Goal: Communication & Community: Ask a question

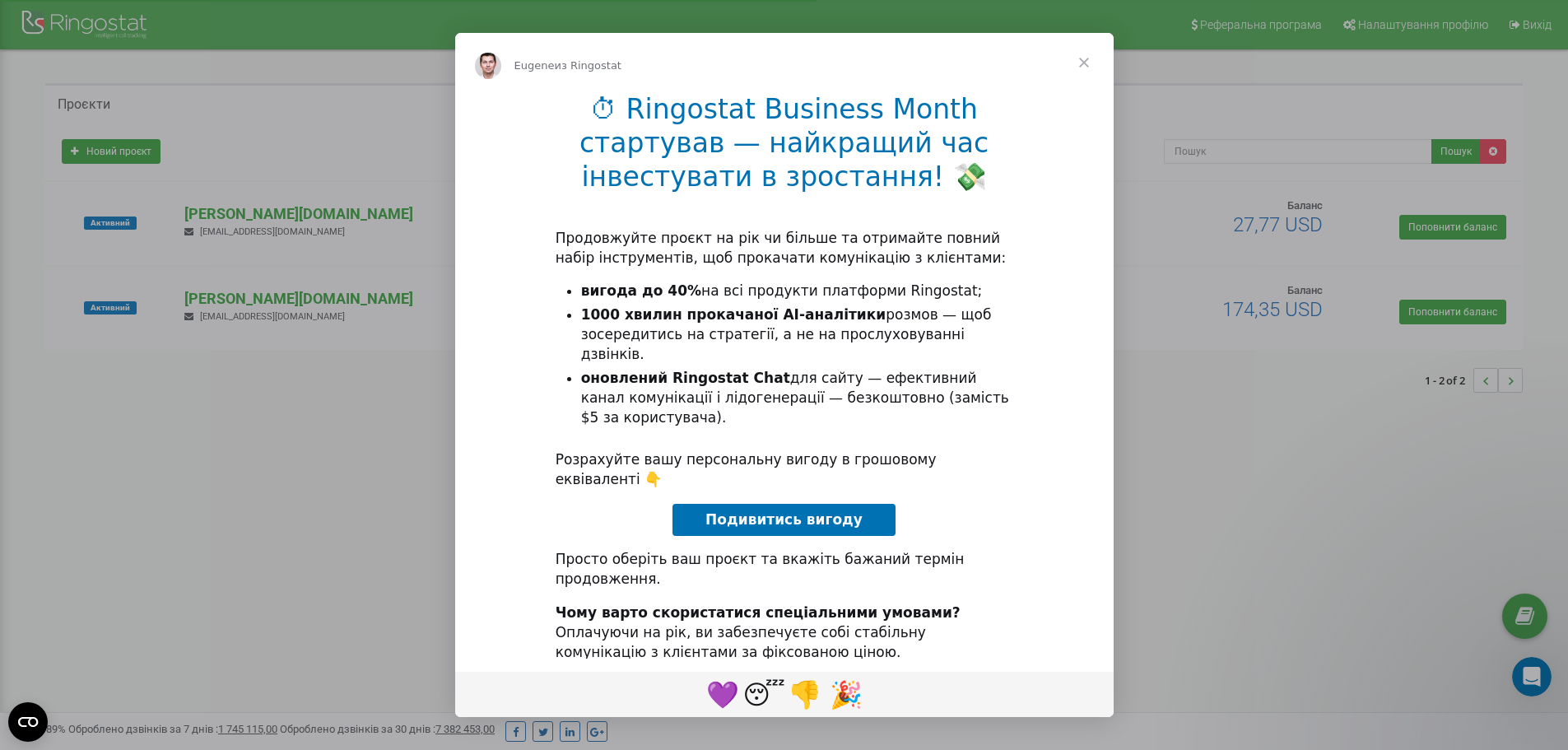
click at [1080, 57] on span "Закрыть" at bounding box center [1083, 62] width 59 height 59
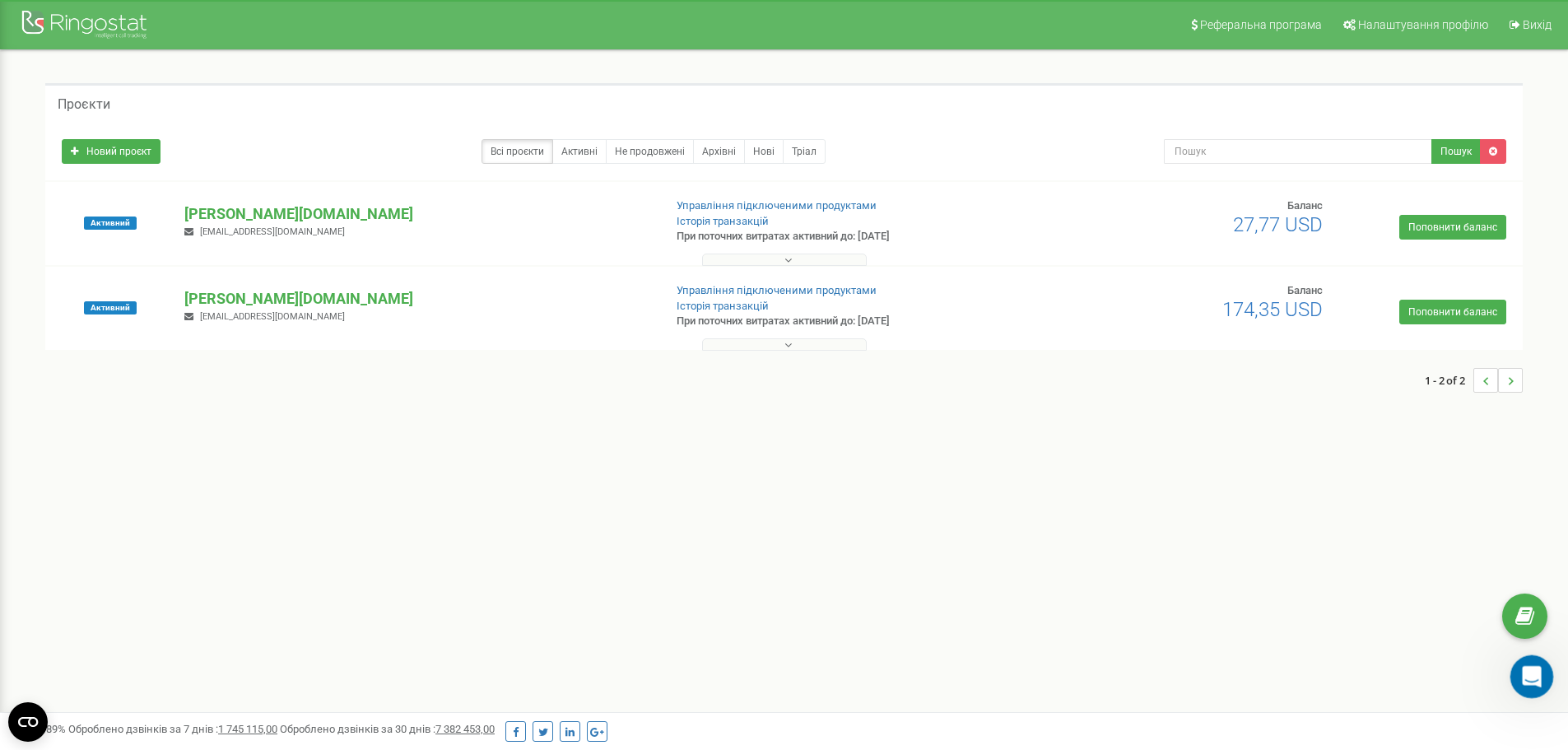
click at [1520, 663] on div "Открыть службу сообщений Intercom" at bounding box center [1529, 673] width 54 height 54
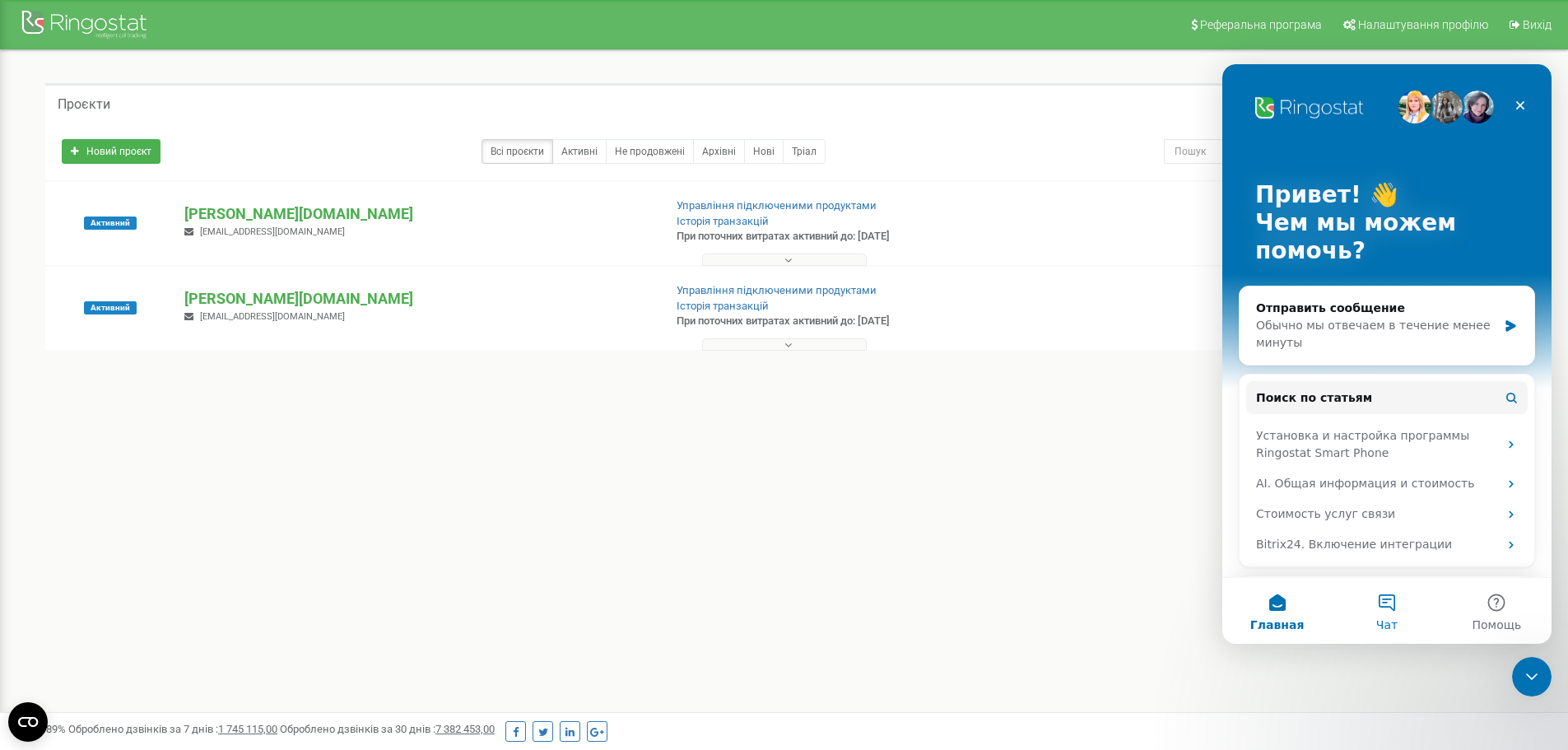
click at [1381, 607] on button "Чат" at bounding box center [1385, 610] width 110 height 66
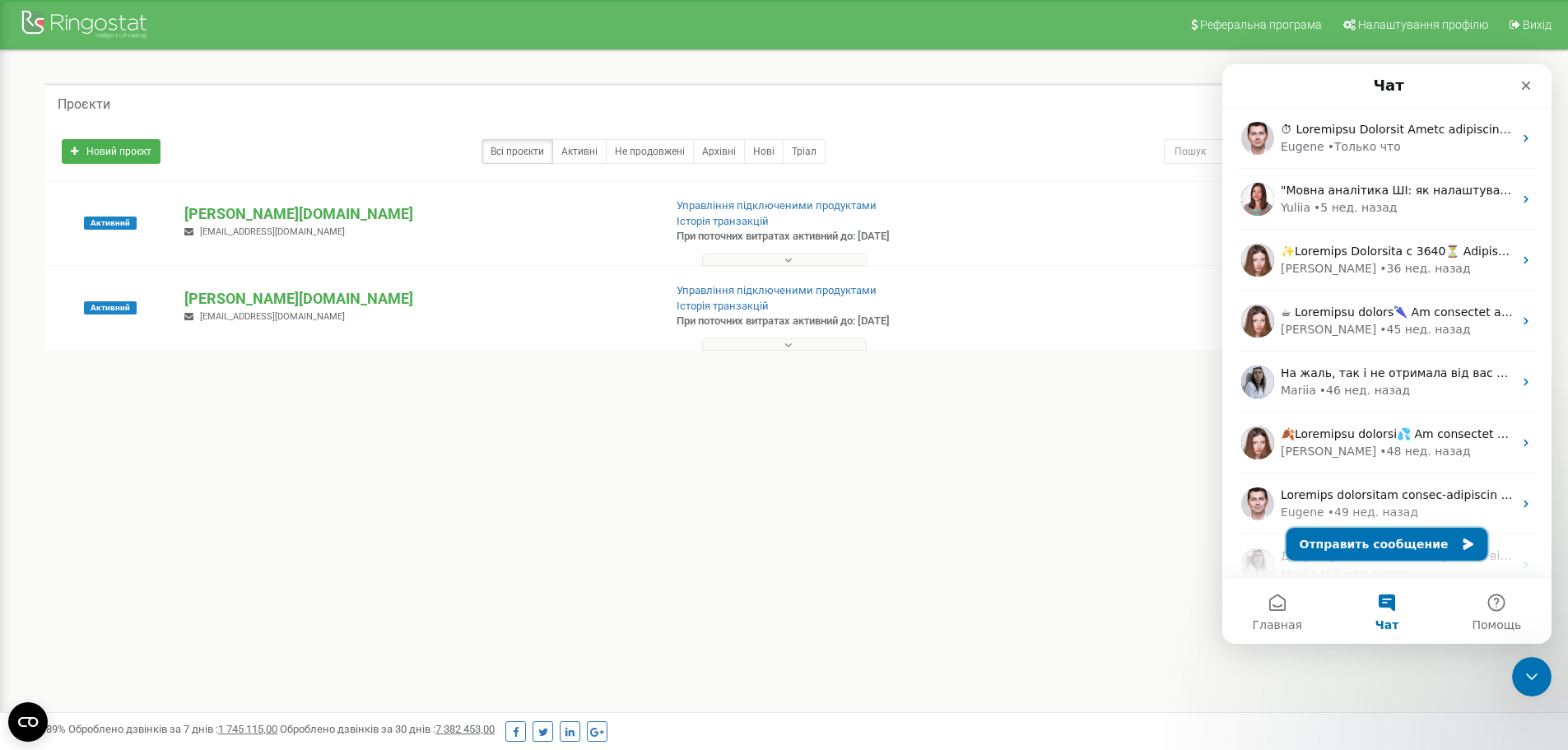
click at [1360, 542] on button "Отправить сообщение" at bounding box center [1386, 544] width 201 height 33
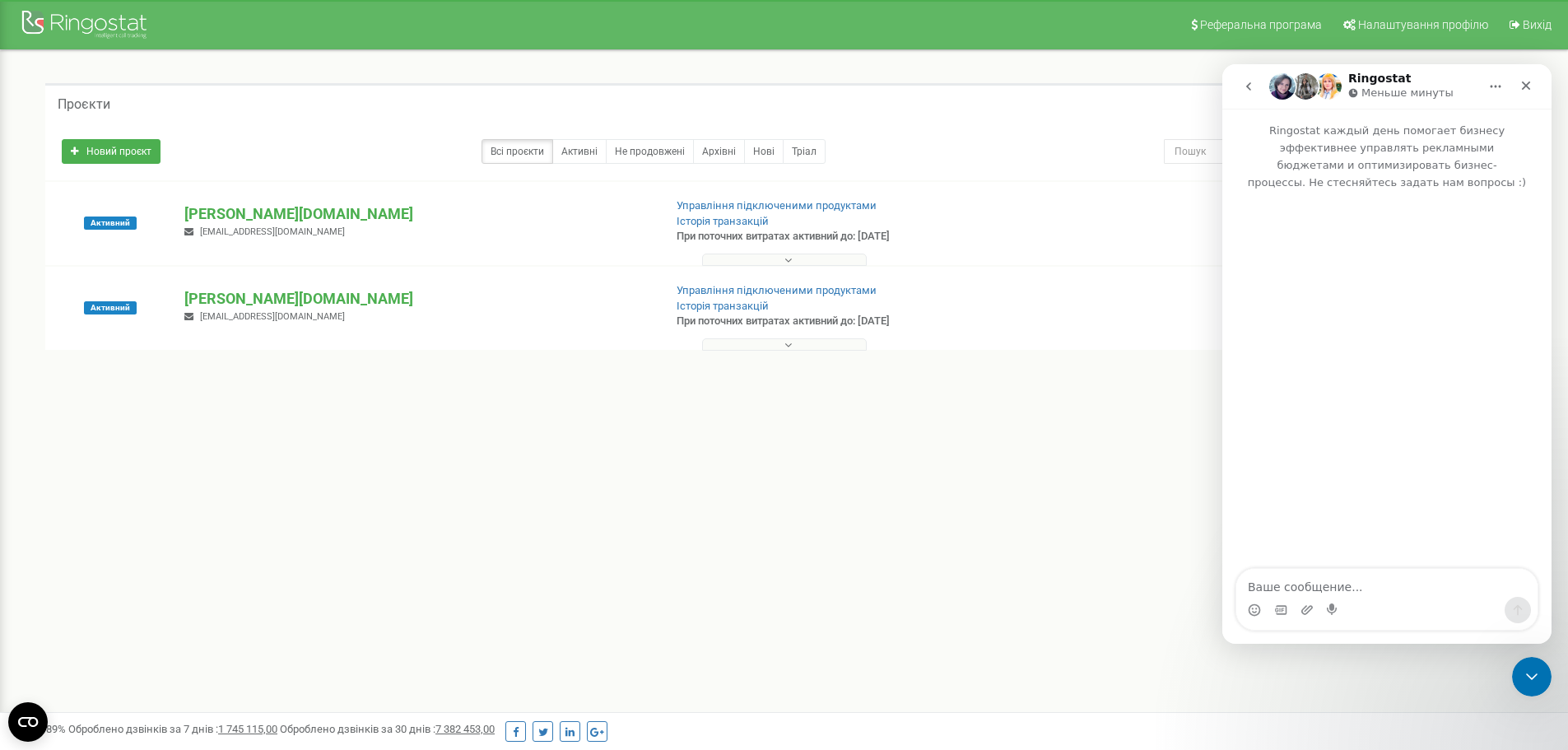
click at [1337, 580] on textarea "Ваше сообщение..." at bounding box center [1386, 582] width 301 height 28
click at [1254, 589] on textarea "добрий день!" at bounding box center [1386, 582] width 301 height 28
click at [1392, 597] on div "Добрий день! Добрий день!" at bounding box center [1386, 599] width 301 height 61
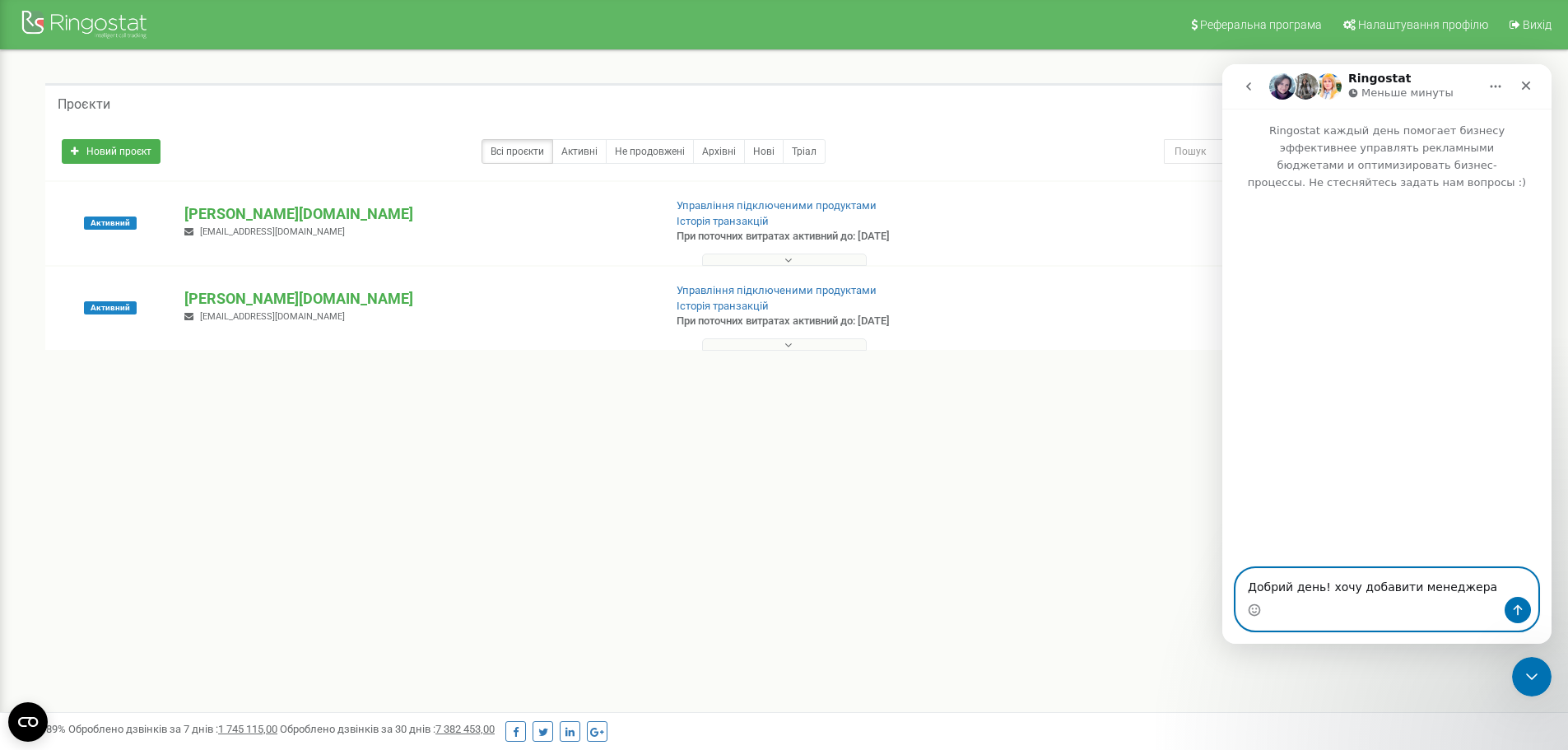
paste textarea "[EMAIL_ADDRESS][DOMAIN_NAME]"
type textarea "Добрий день! хочу добавити менеджера [EMAIL_ADDRESS][DOMAIN_NAME]"
click at [1513, 603] on icon "Отправить сообщение…" at bounding box center [1517, 609] width 13 height 13
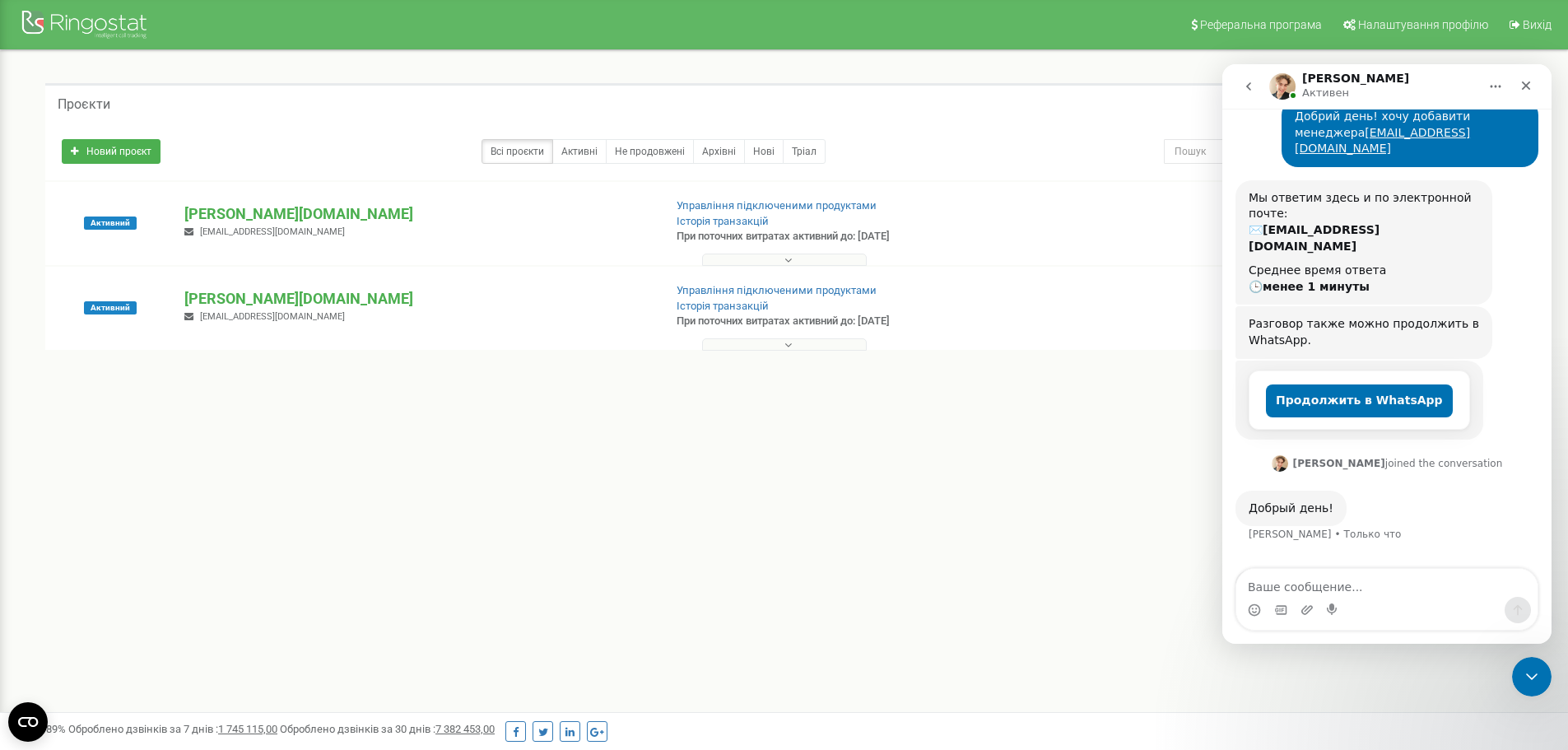
scroll to position [117, 0]
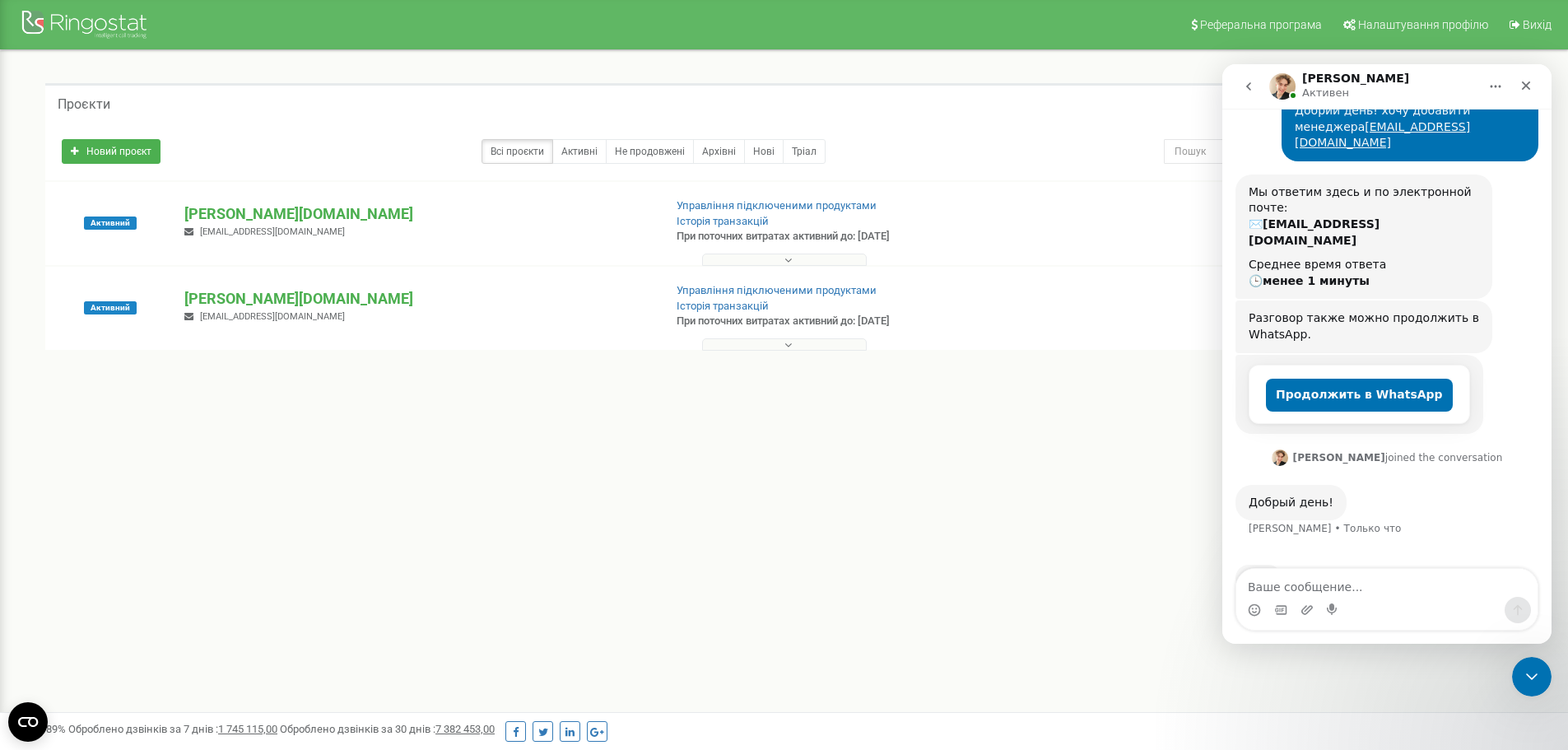
click at [1343, 590] on textarea "Ваше сообщение..." at bounding box center [1386, 582] width 301 height 28
type textarea "в два проекти"
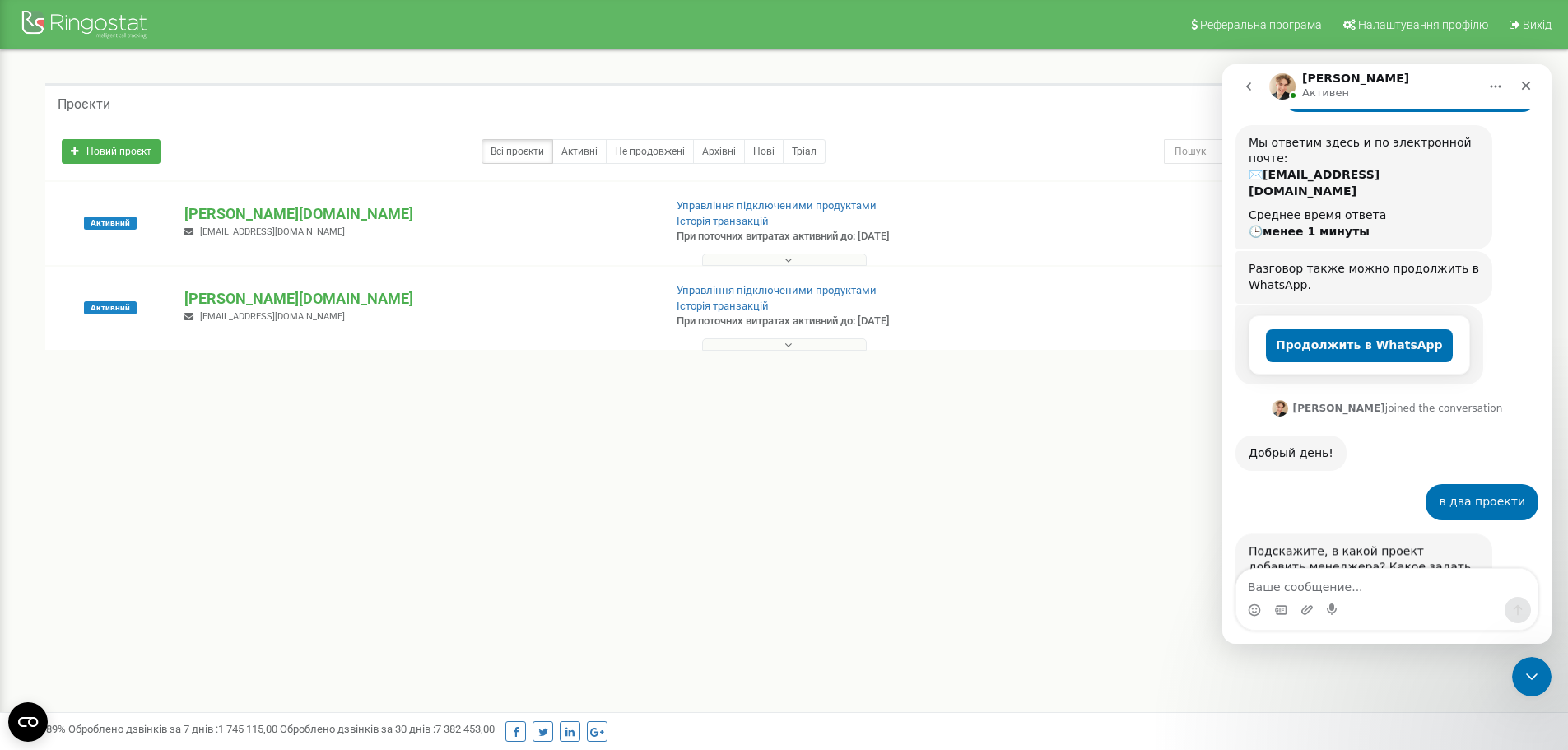
scroll to position [185, 0]
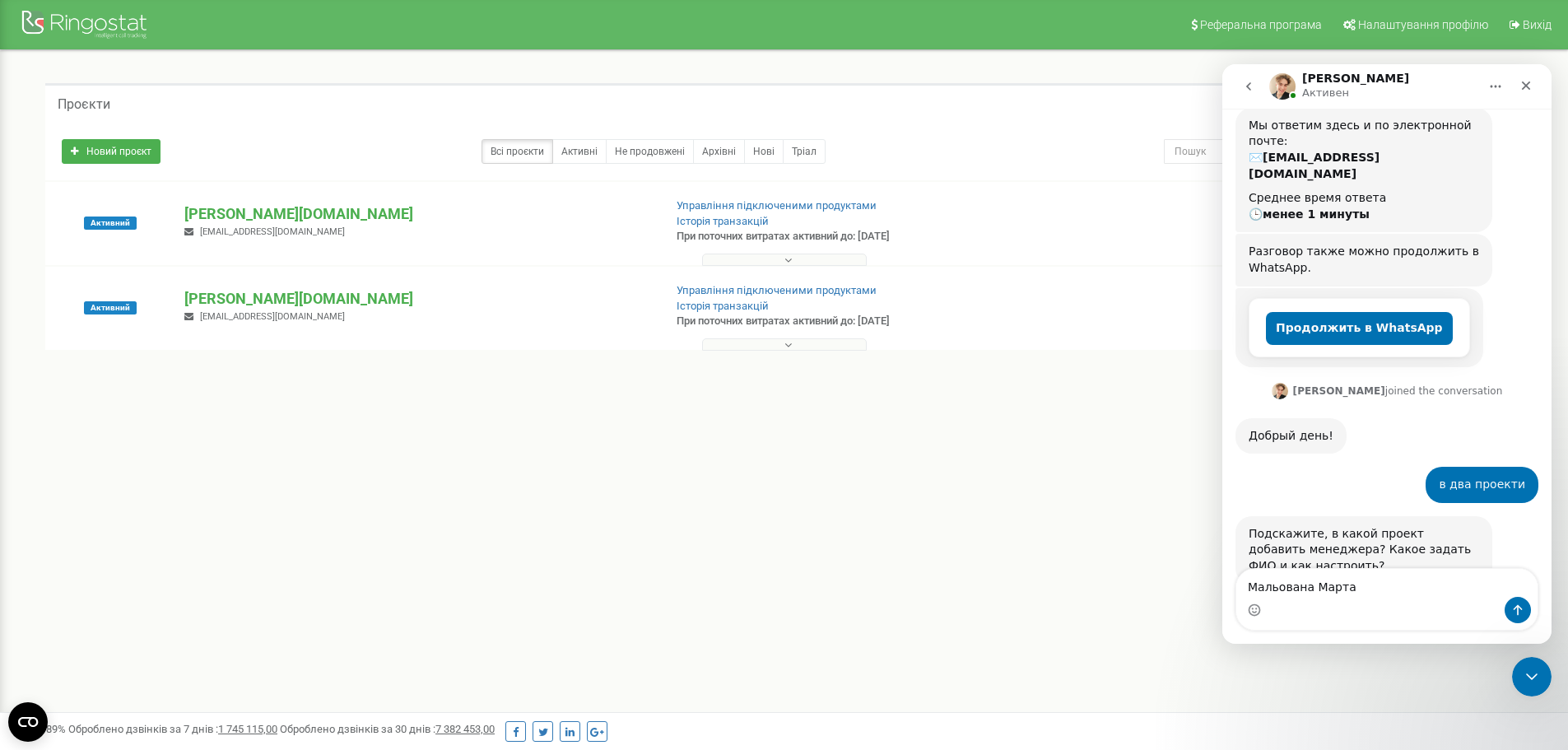
type textarea "Мальована Марта"
click at [1512, 605] on icon "Отправить сообщение…" at bounding box center [1517, 609] width 13 height 13
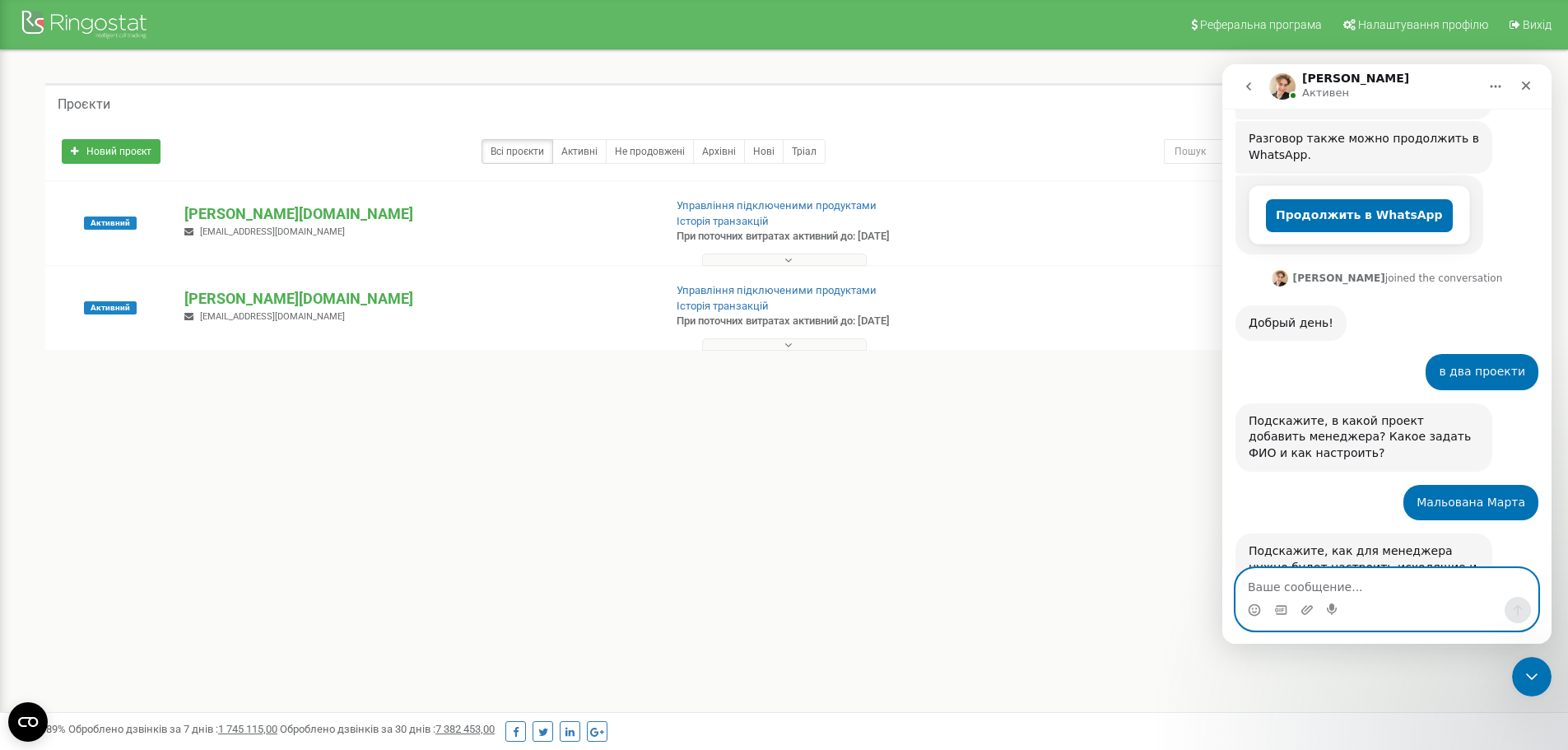
scroll to position [363, 0]
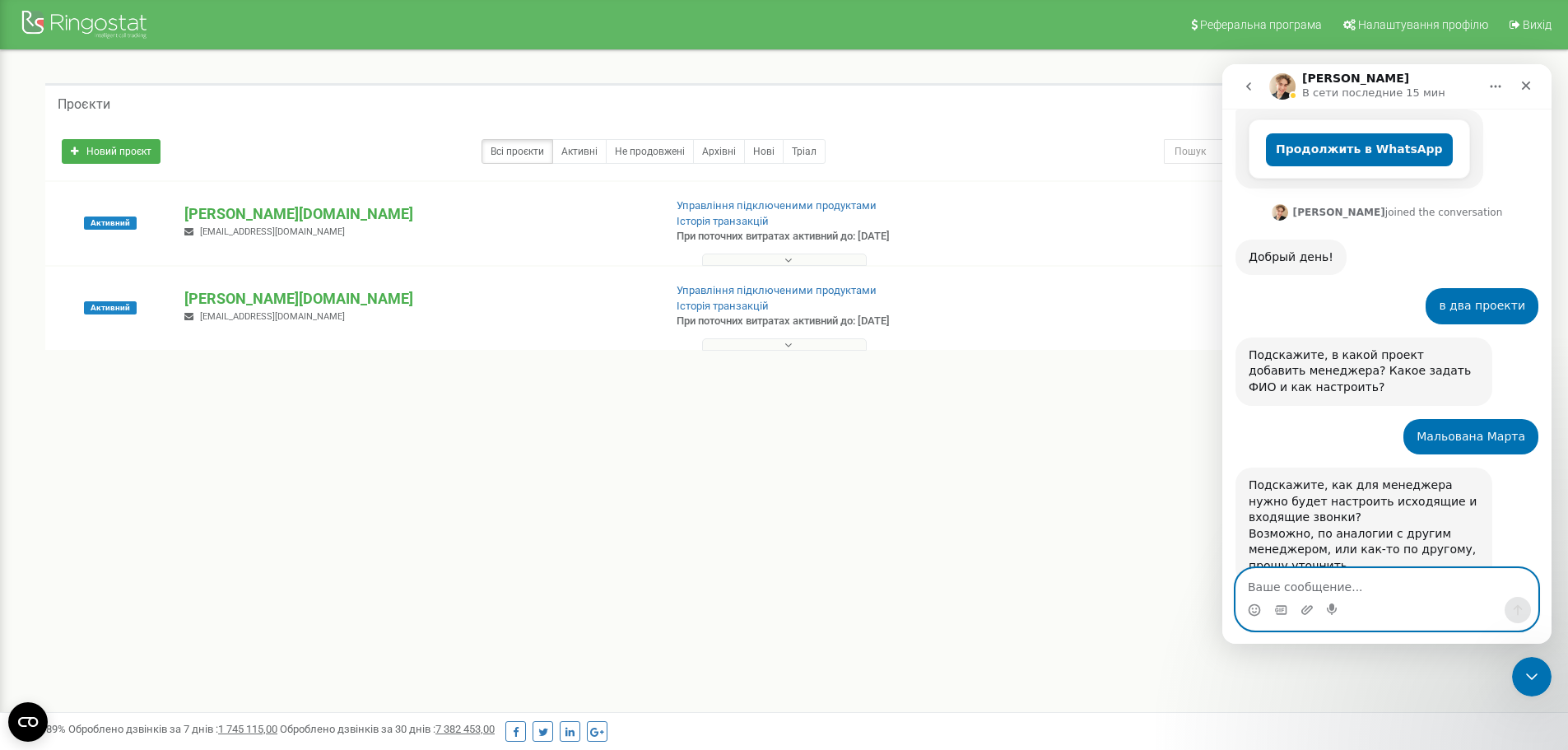
click at [1317, 584] on textarea "Ваше сообщение..." at bounding box center [1386, 582] width 301 height 28
click at [1311, 587] on textarea "щоб тільки улієнти [PERSON_NAME]" at bounding box center [1386, 582] width 301 height 28
click at [1424, 592] on textarea "щоб тільки клієнти [PERSON_NAME]" at bounding box center [1386, 582] width 301 height 28
type textarea "щоб тільки клієнти [PERSON_NAME] дзвонили до неї"
click at [1523, 599] on button "Отправить сообщение…" at bounding box center [1517, 610] width 27 height 27
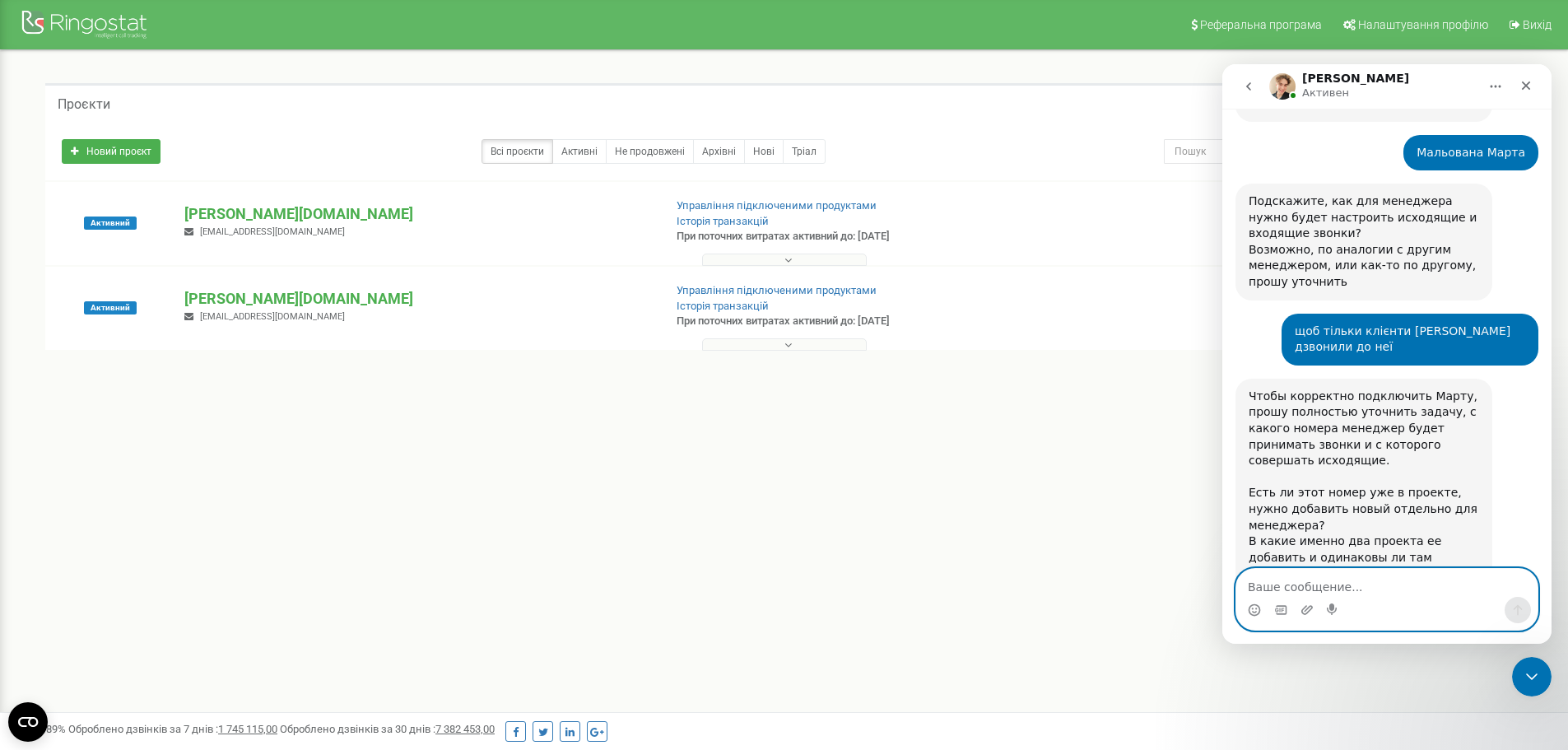
scroll to position [655, 0]
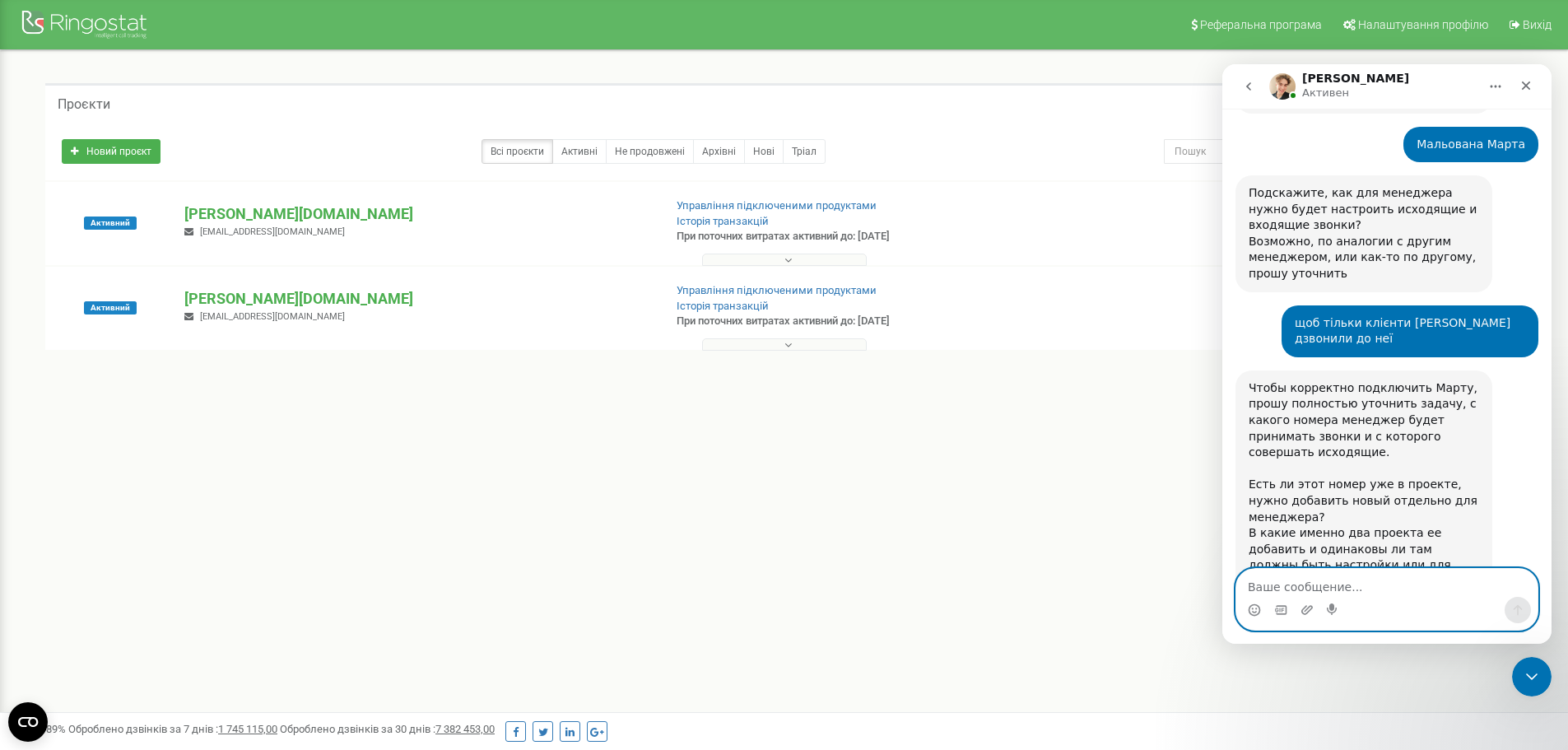
click at [1334, 579] on textarea "Ваше сообщение..." at bounding box center [1386, 582] width 301 height 28
click at [1281, 592] on textarea "Ваше сообщение..." at bounding box center [1386, 582] width 301 height 28
type textarea "скільки є проектів у мене"
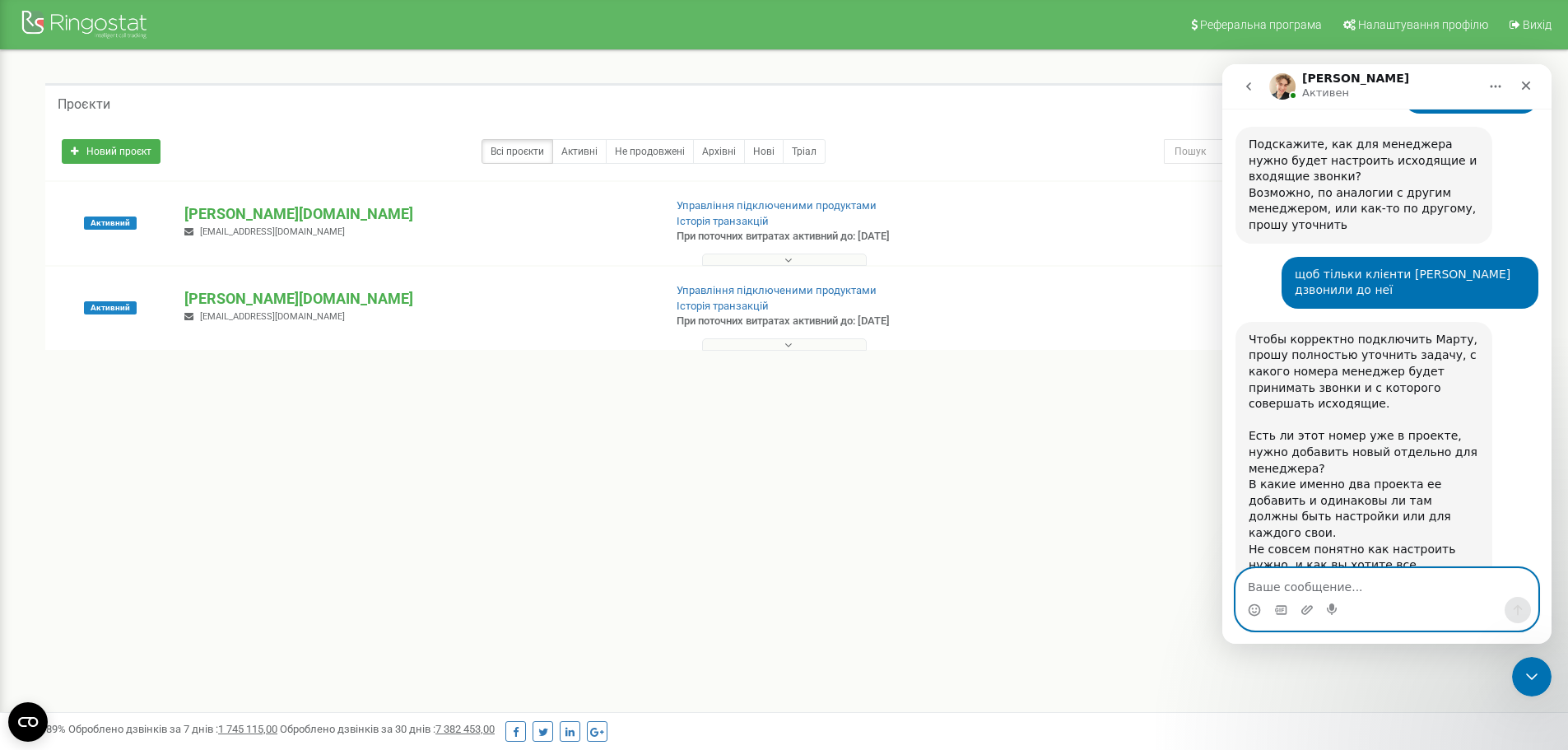
type textarea "?"
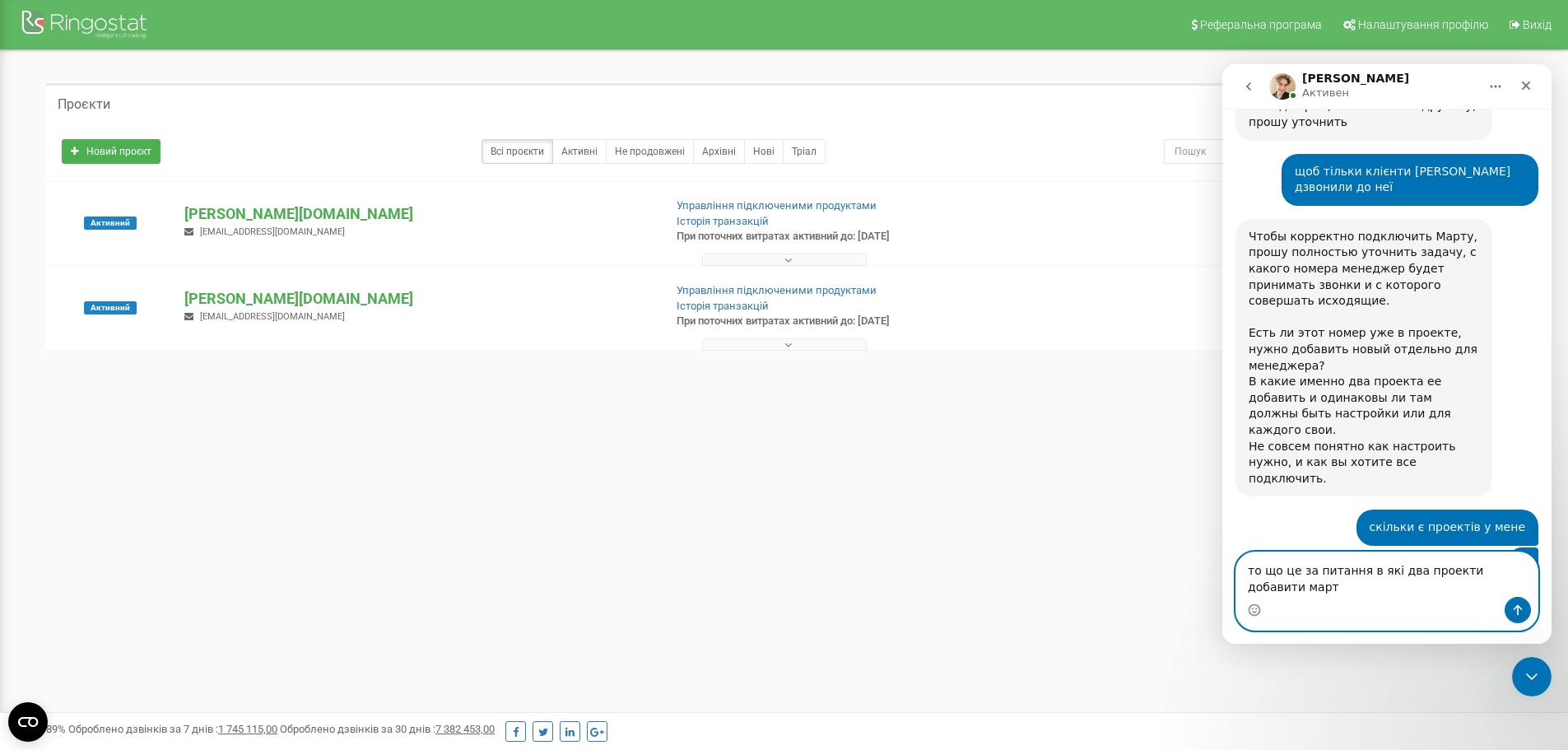
scroll to position [823, 0]
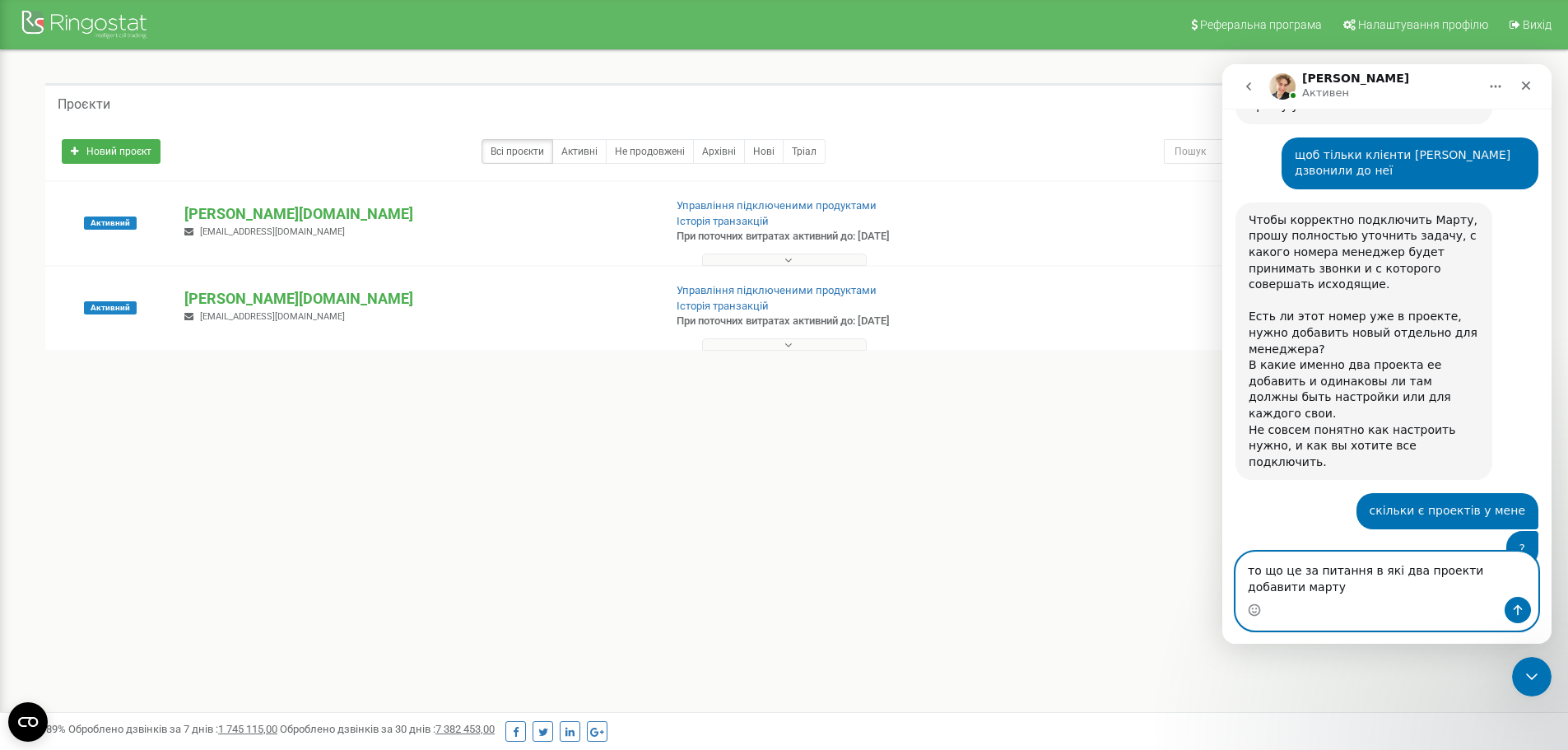
type textarea "то що це за питання в які два проекти добавити марту?"
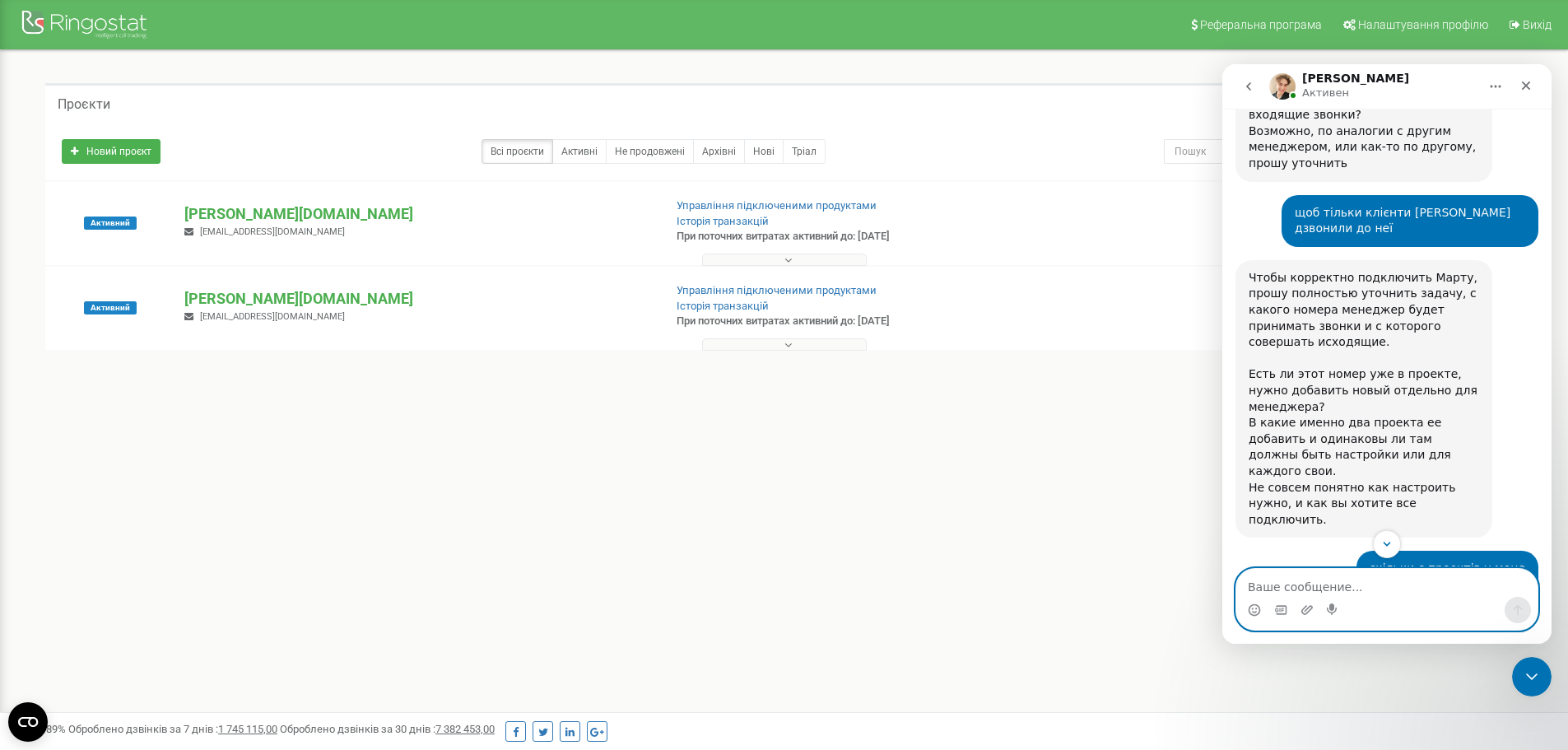
scroll to position [871, 0]
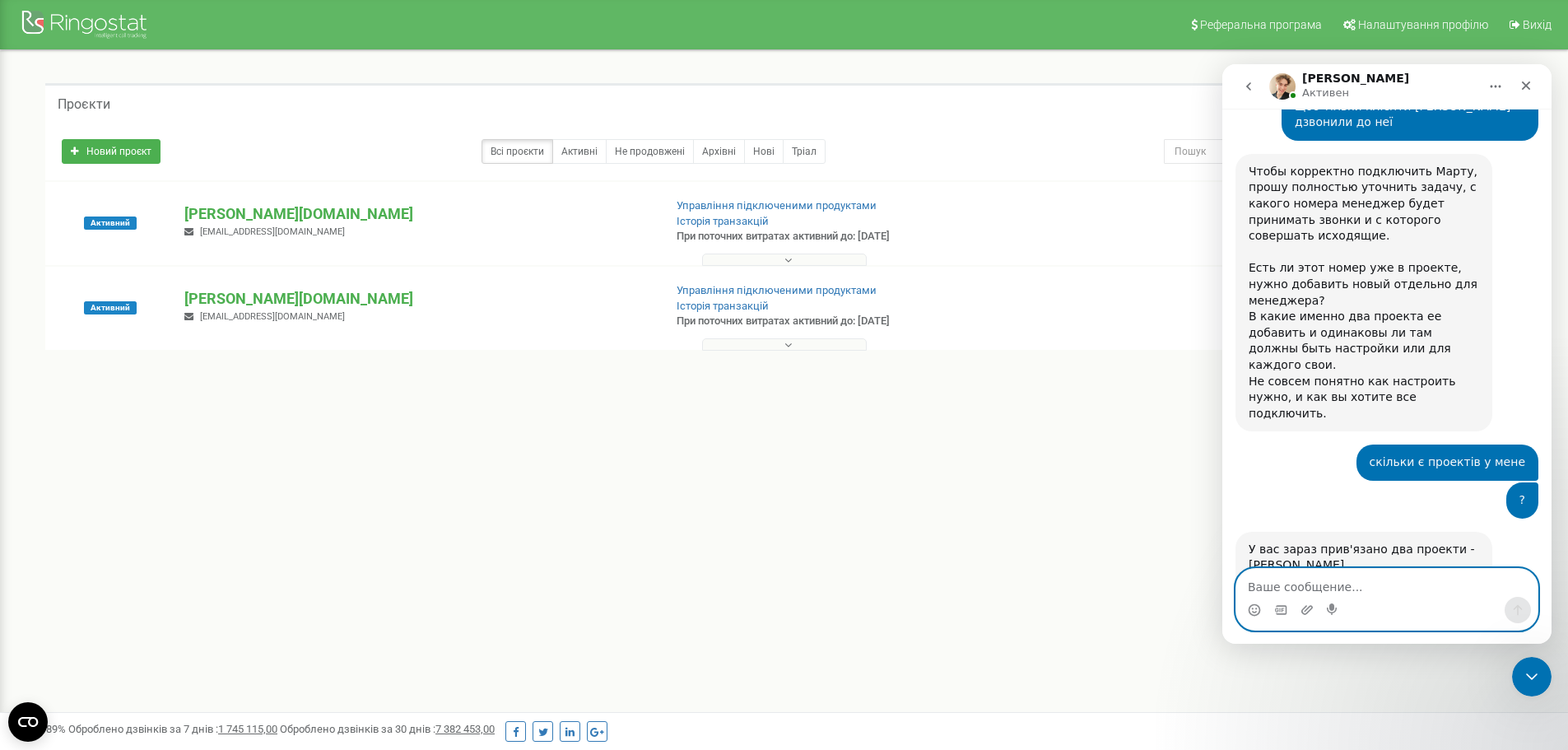
click at [1283, 579] on textarea "Ваше сообщение..." at bounding box center [1386, 582] width 301 height 28
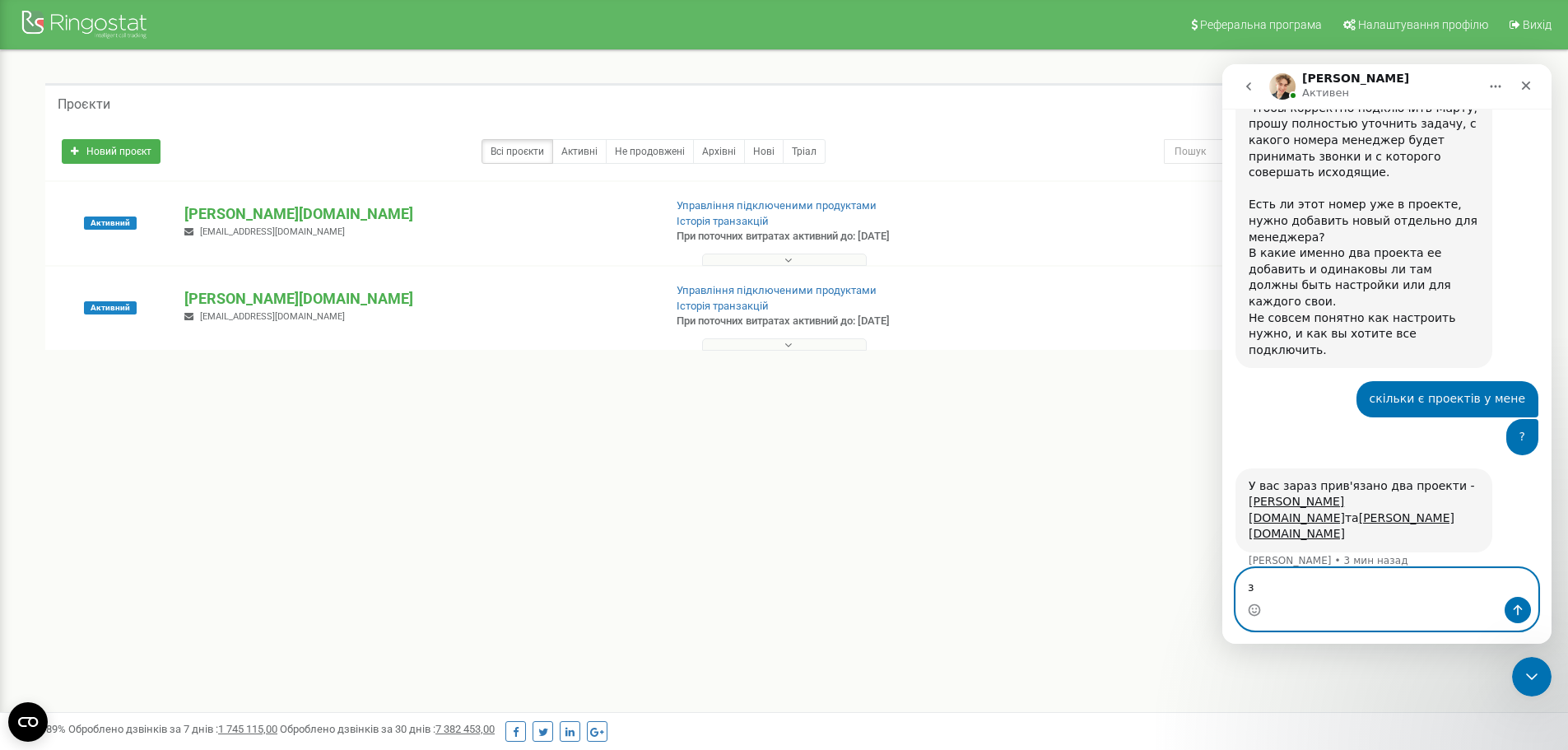
type textarea "з"
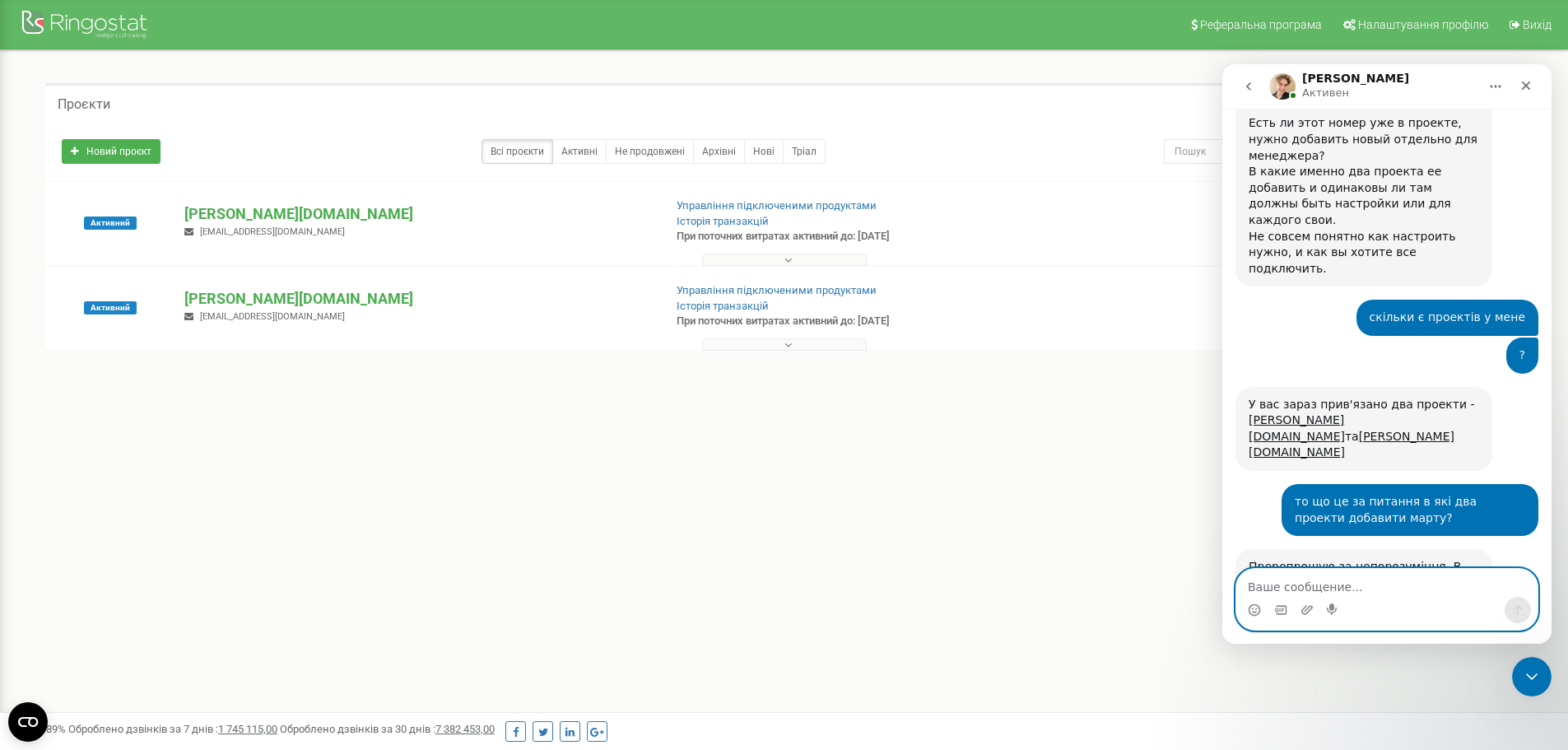
scroll to position [953, 0]
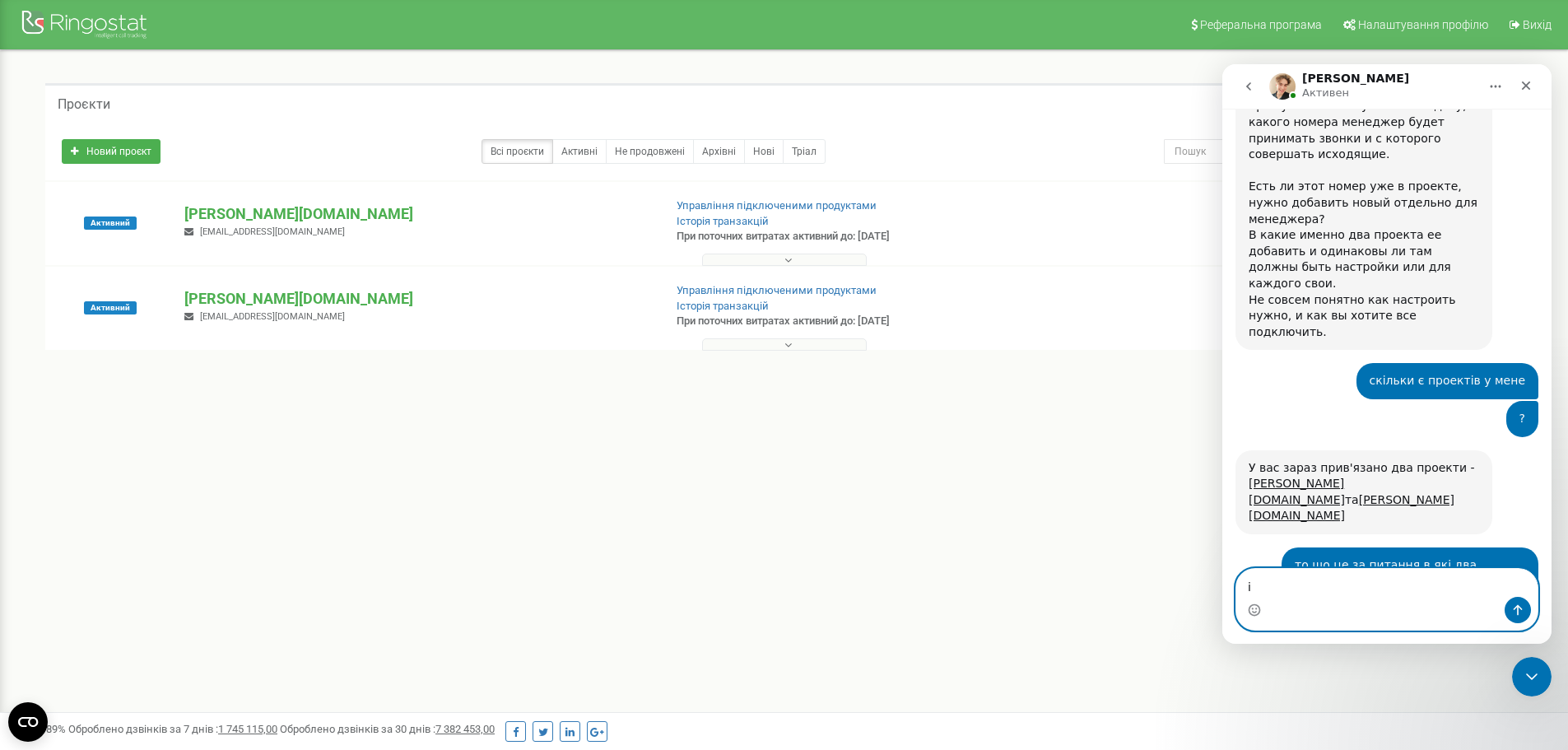
type textarea "і"
type textarea "вхідні і вихідні"
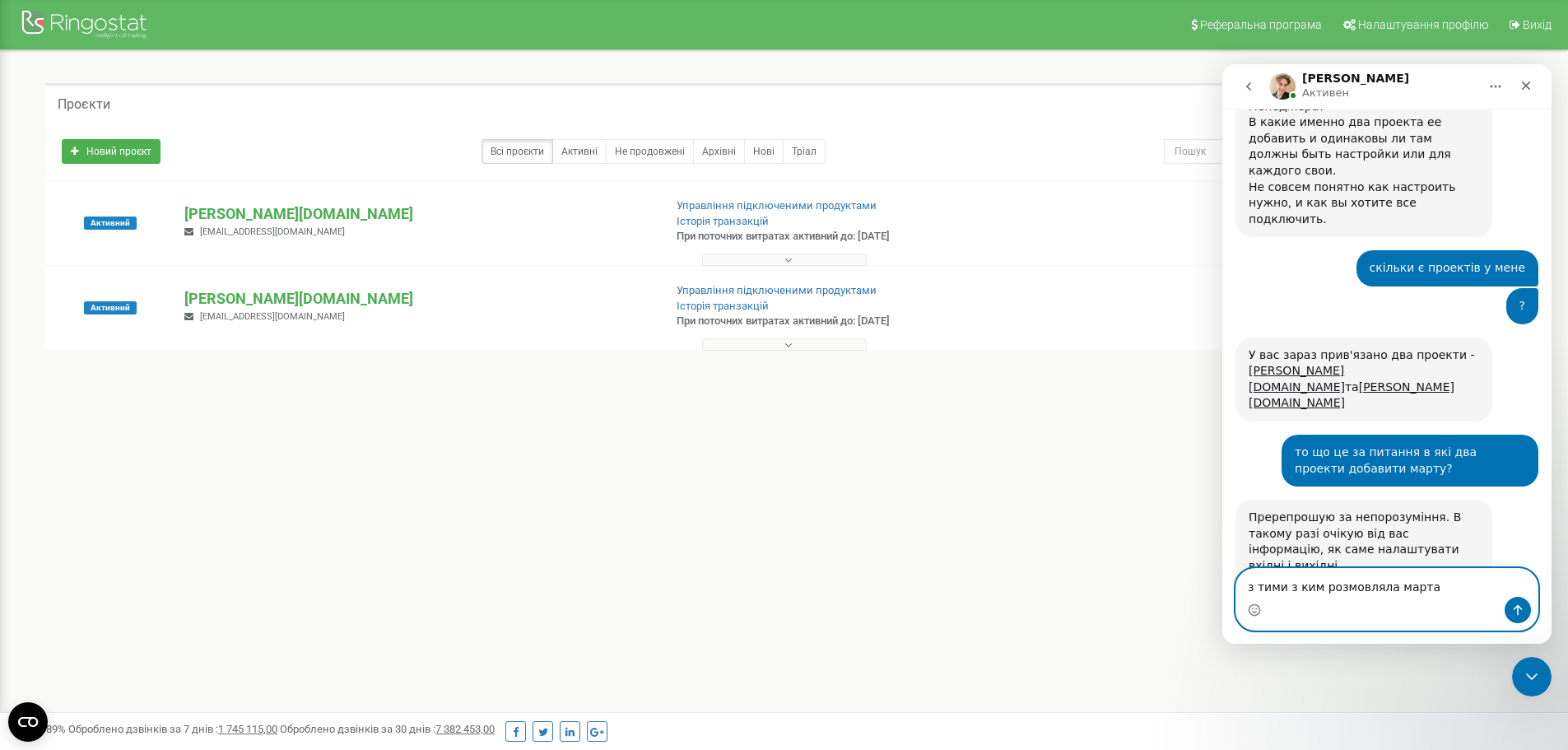
scroll to position [1003, 0]
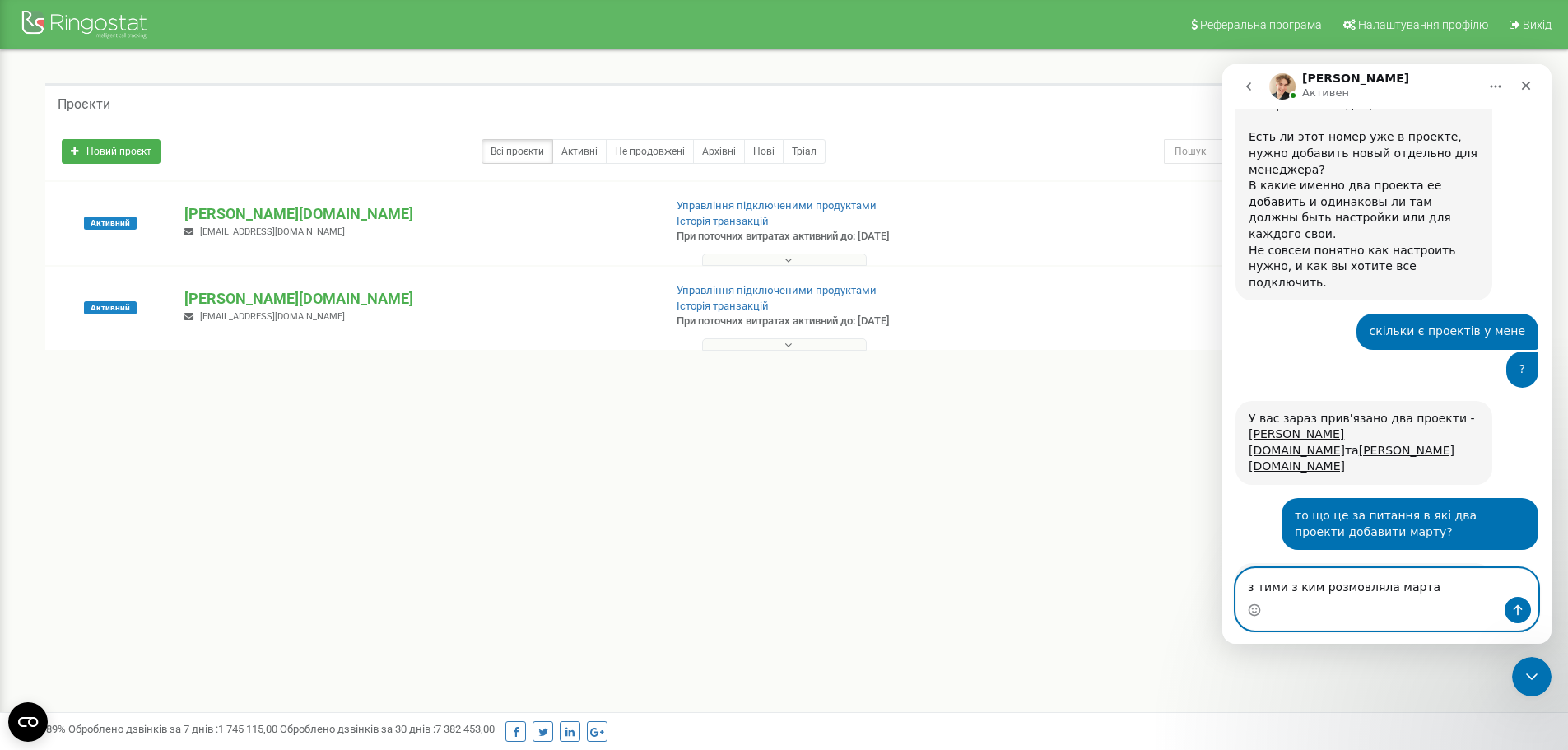
type textarea "з тими з ким розмовляла марта \"
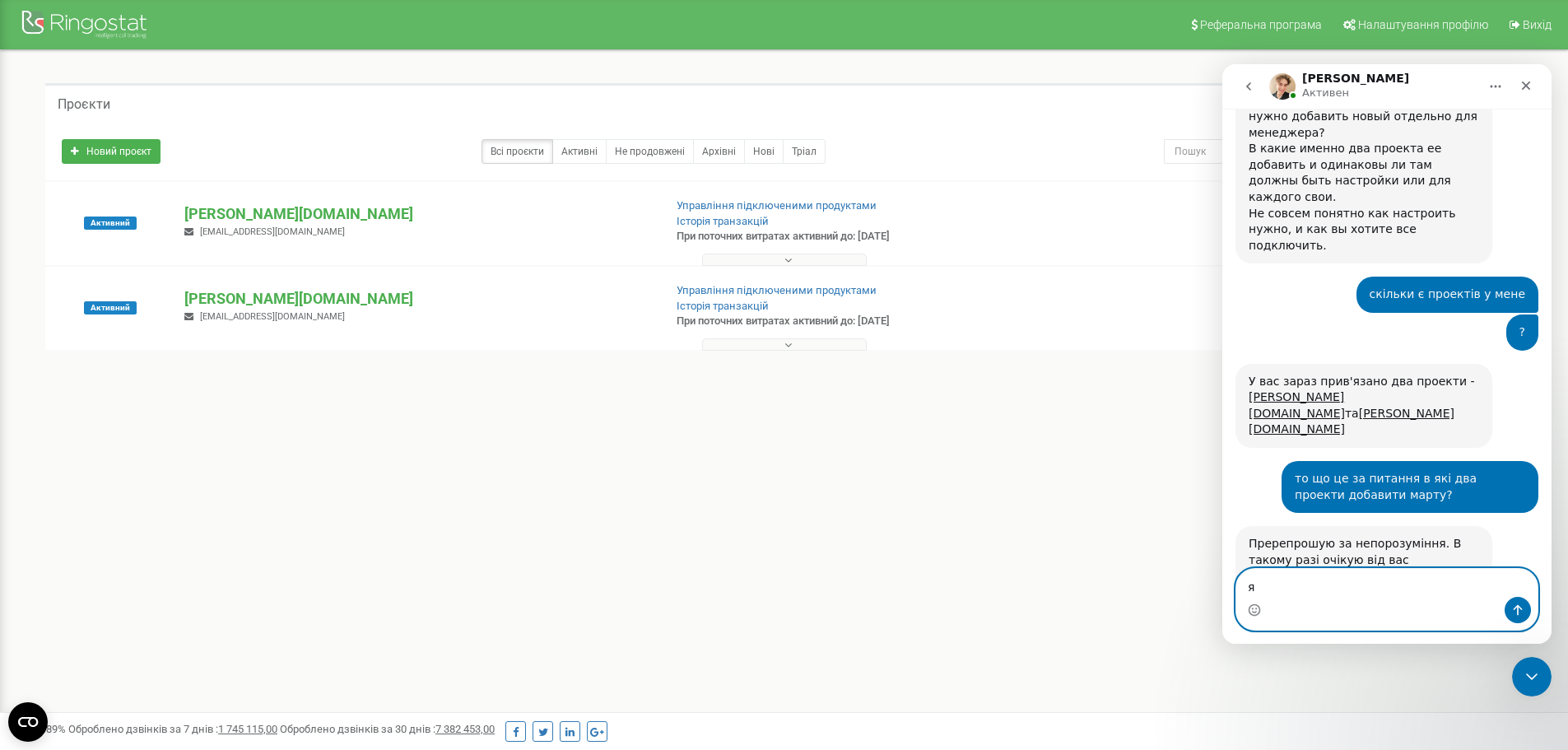
type textarea "я"
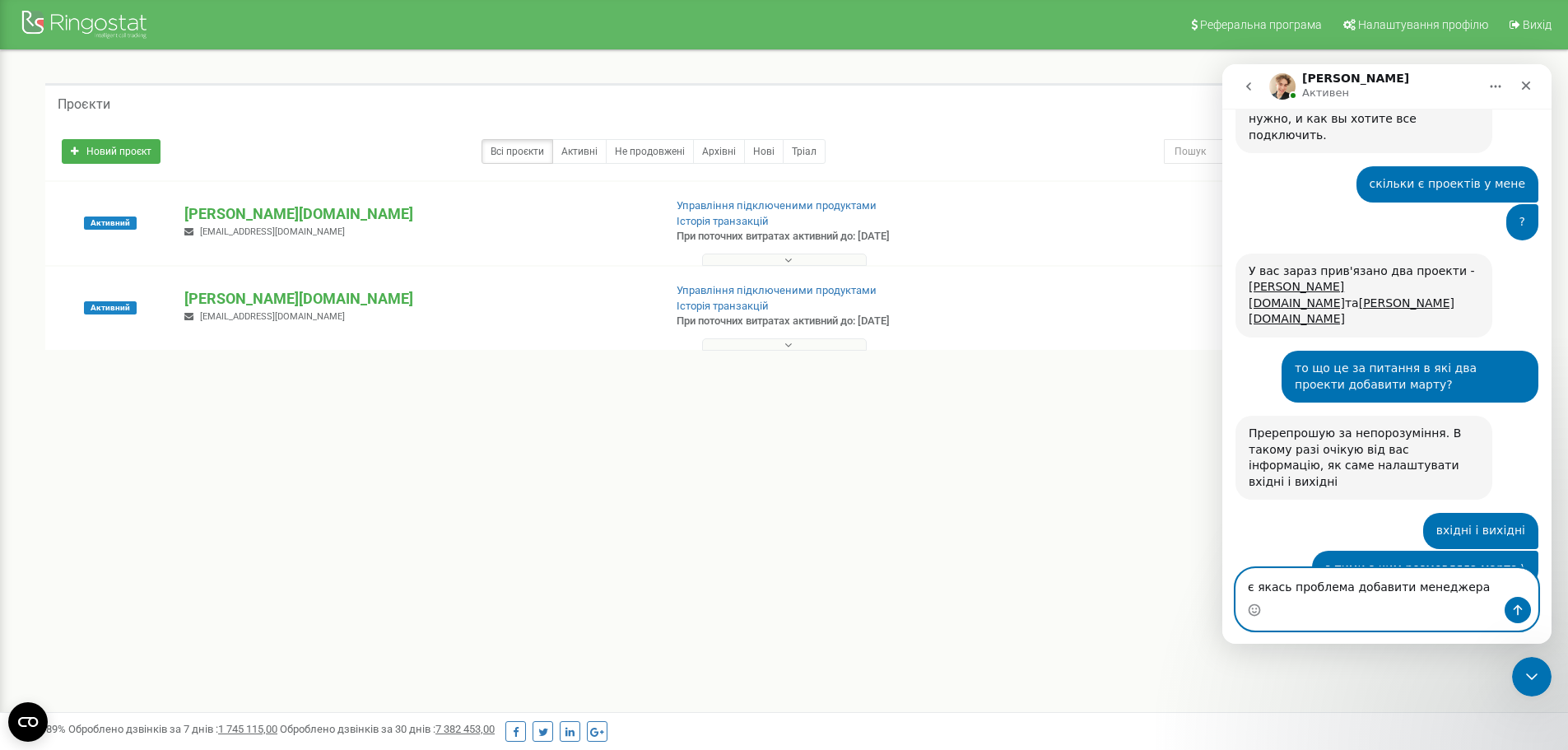
scroll to position [1153, 0]
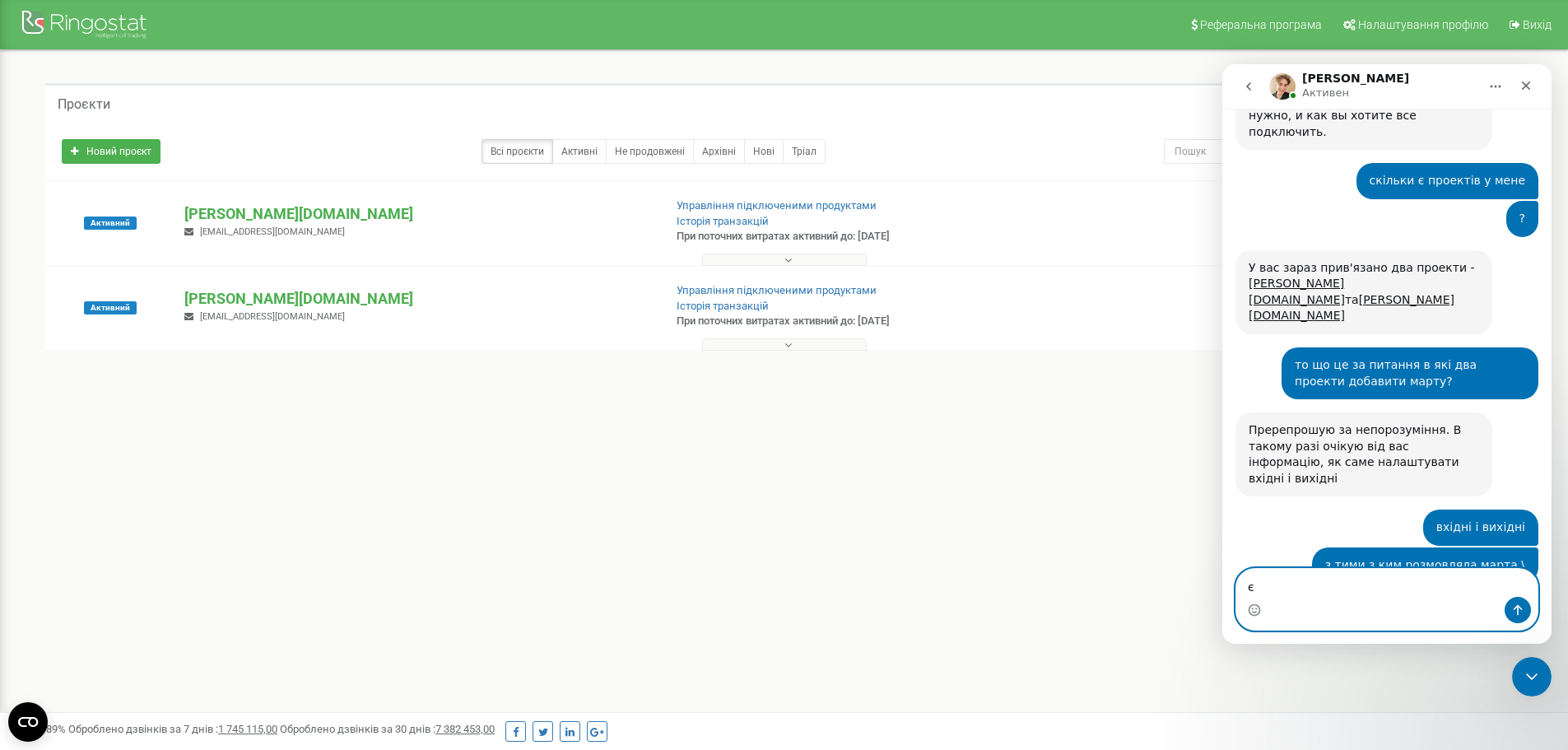
type textarea "є"
click at [1317, 580] on textarea "Ваше сообщение..." at bounding box center [1386, 582] width 301 height 28
paste textarea "Просимо налаштувати систему таким чином, щоб вхідні та вихідні дзвінки [PERSON_…"
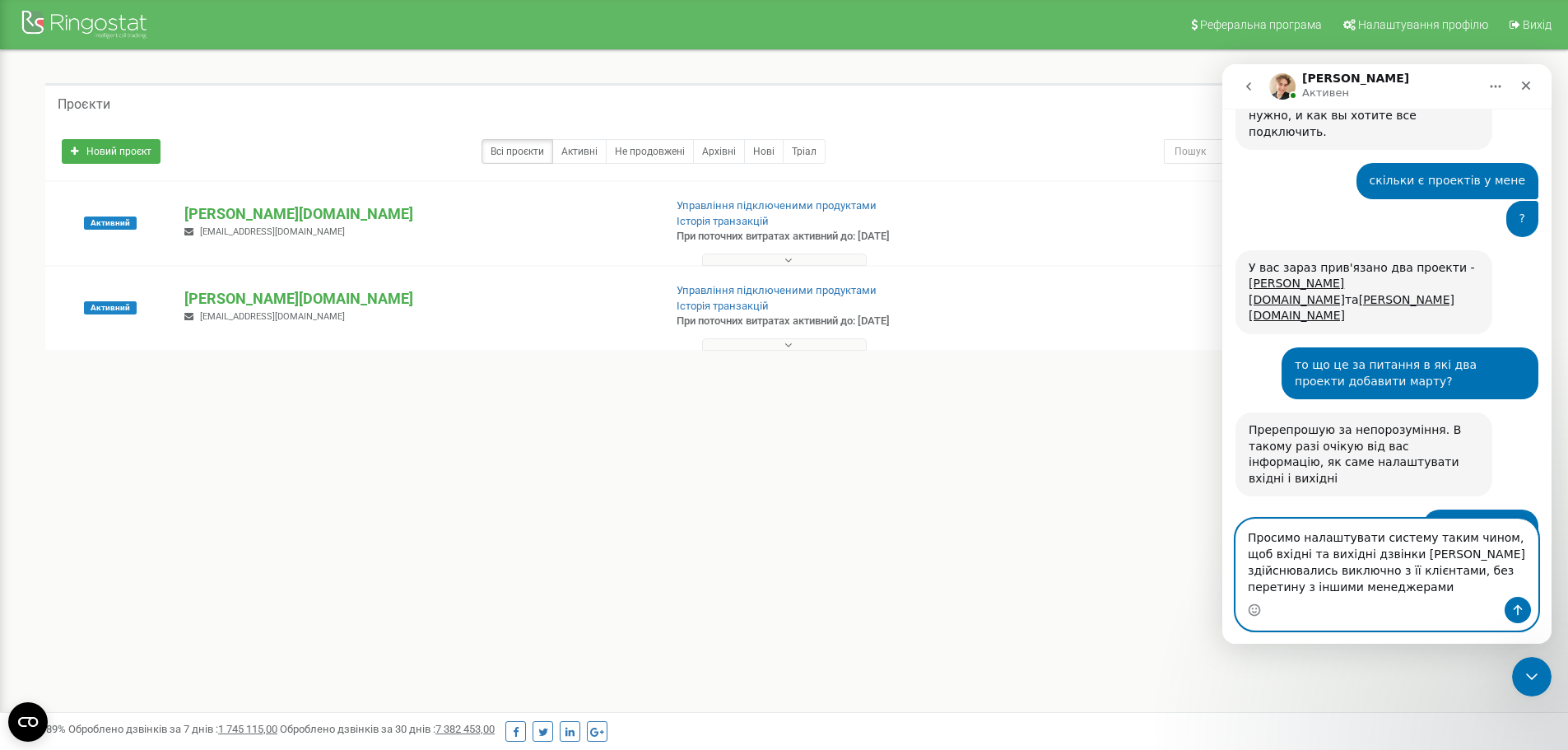
scroll to position [1202, 0]
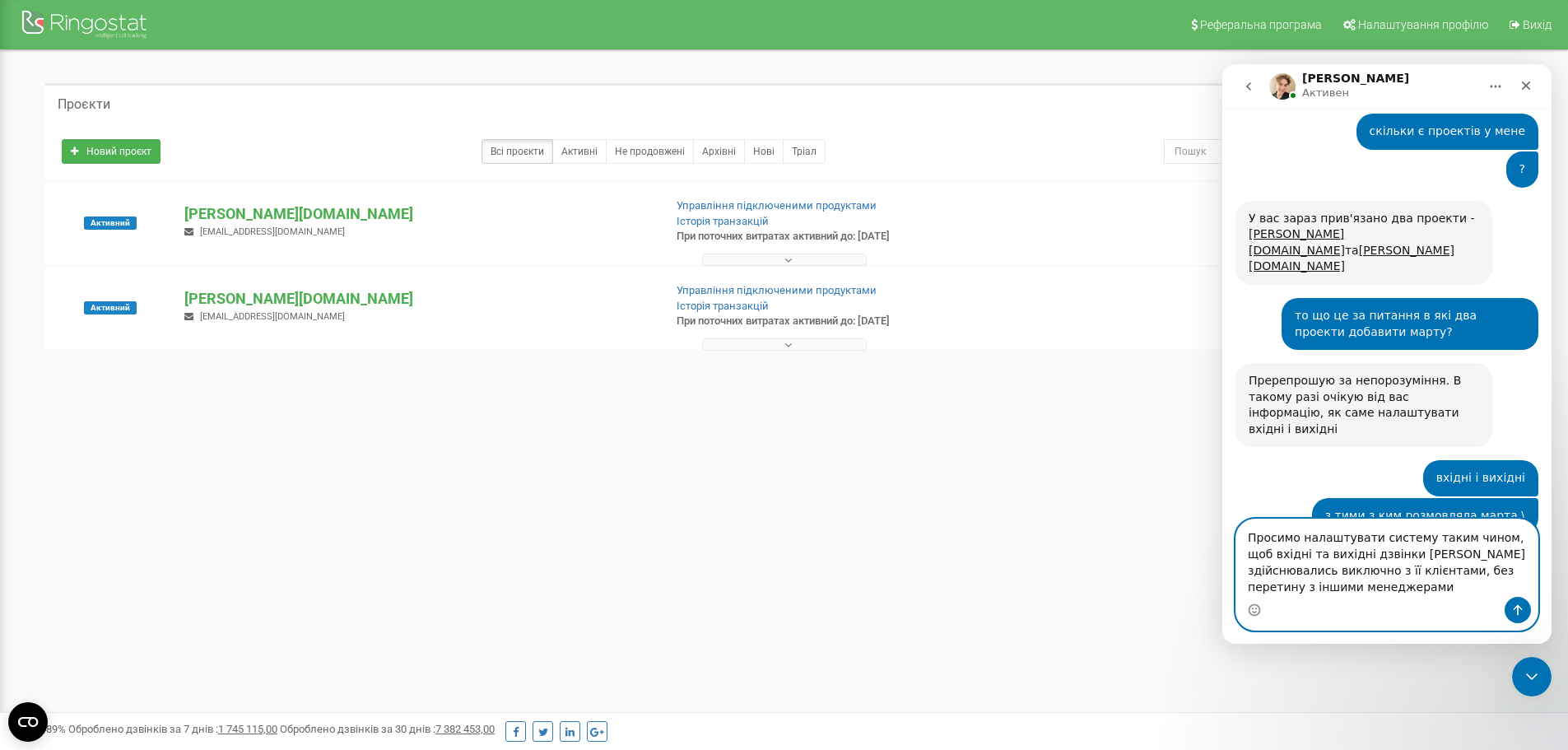
type textarea "Просимо налаштувати систему таким чином, щоб вхідні та вихідні дзвінки [PERSON_…"
click at [1519, 610] on icon "Отправить сообщение…" at bounding box center [1517, 609] width 13 height 13
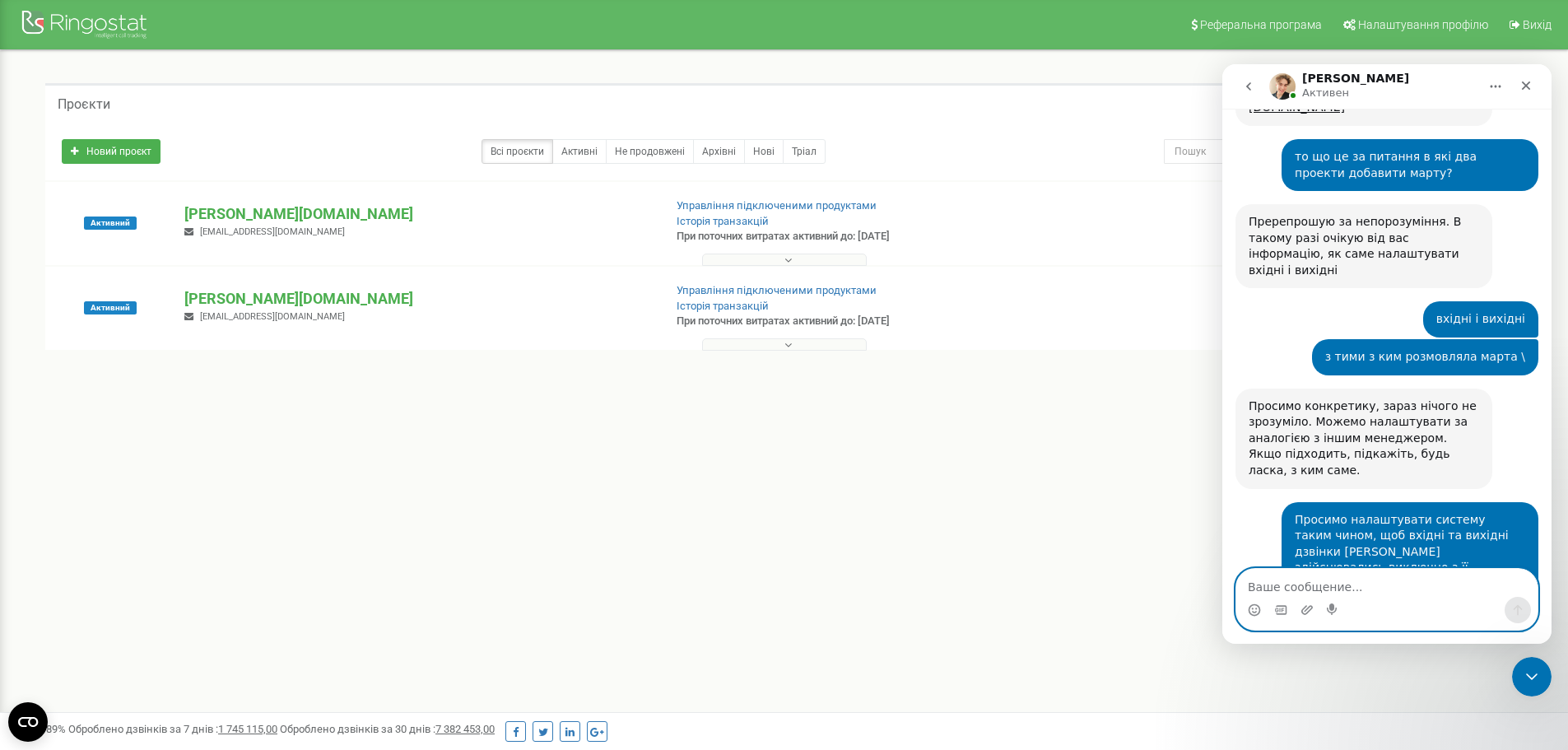
scroll to position [1365, 0]
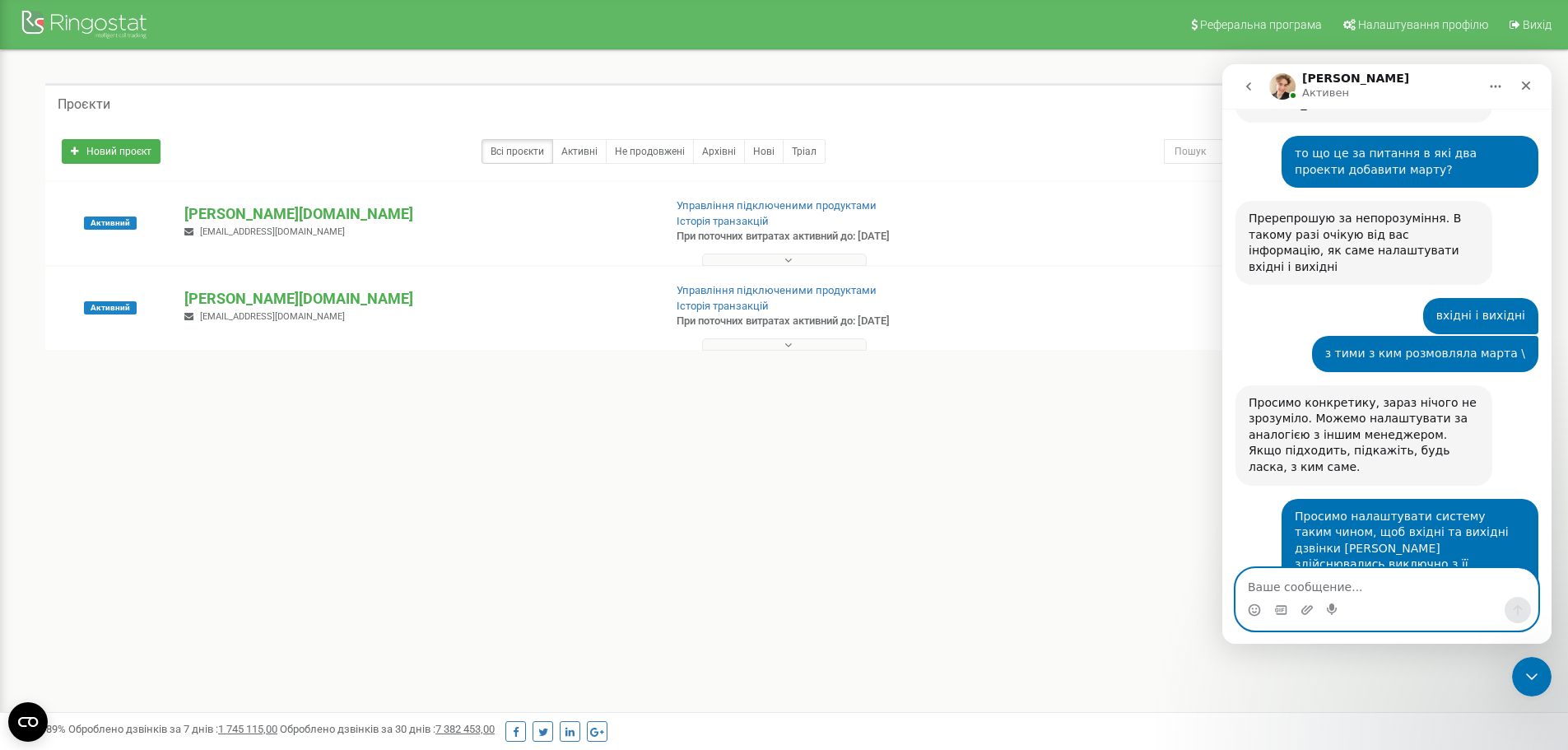
click at [1310, 583] on textarea "Ваше сообщение..." at bounding box center [1386, 582] width 301 height 28
type textarea "у crm"
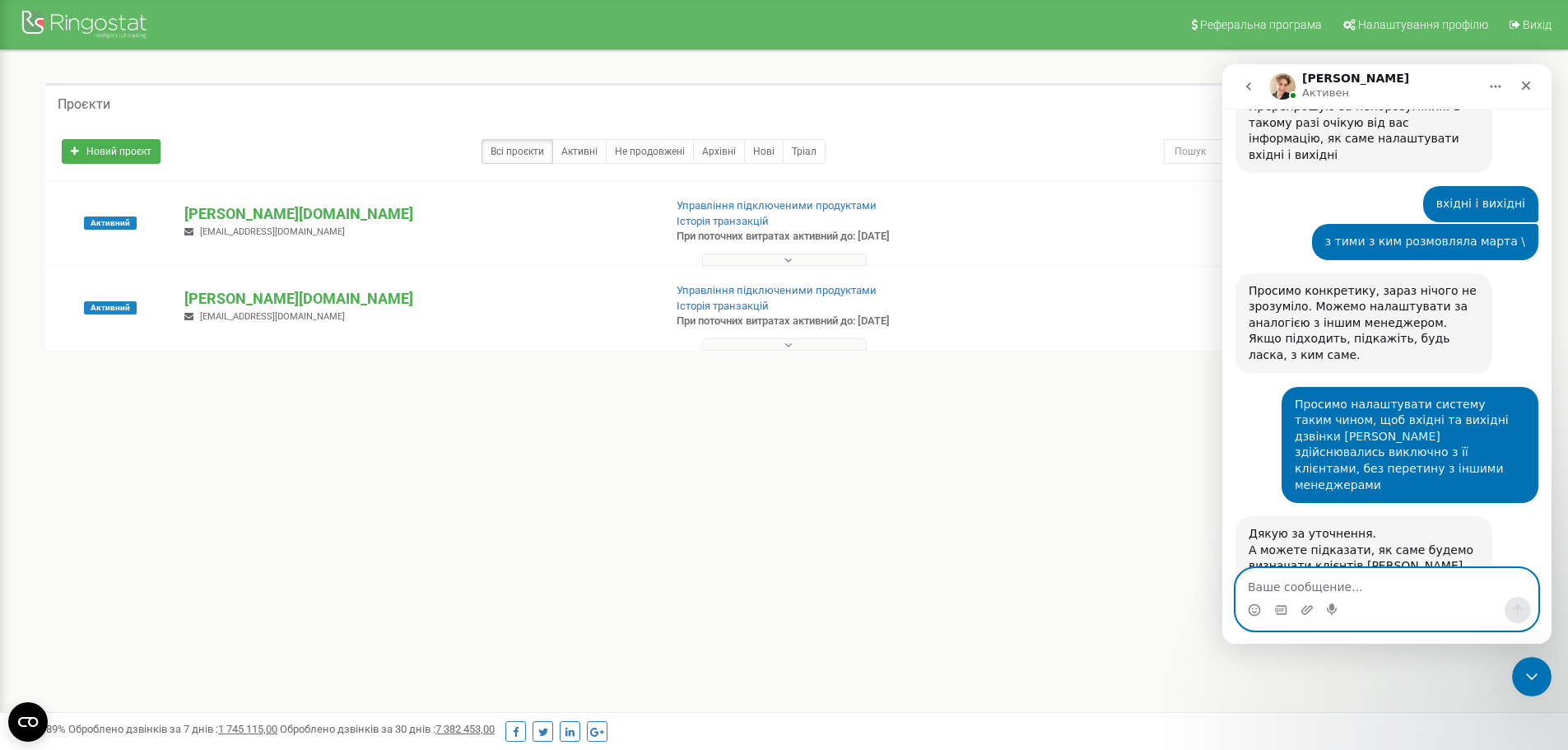
scroll to position [1494, 0]
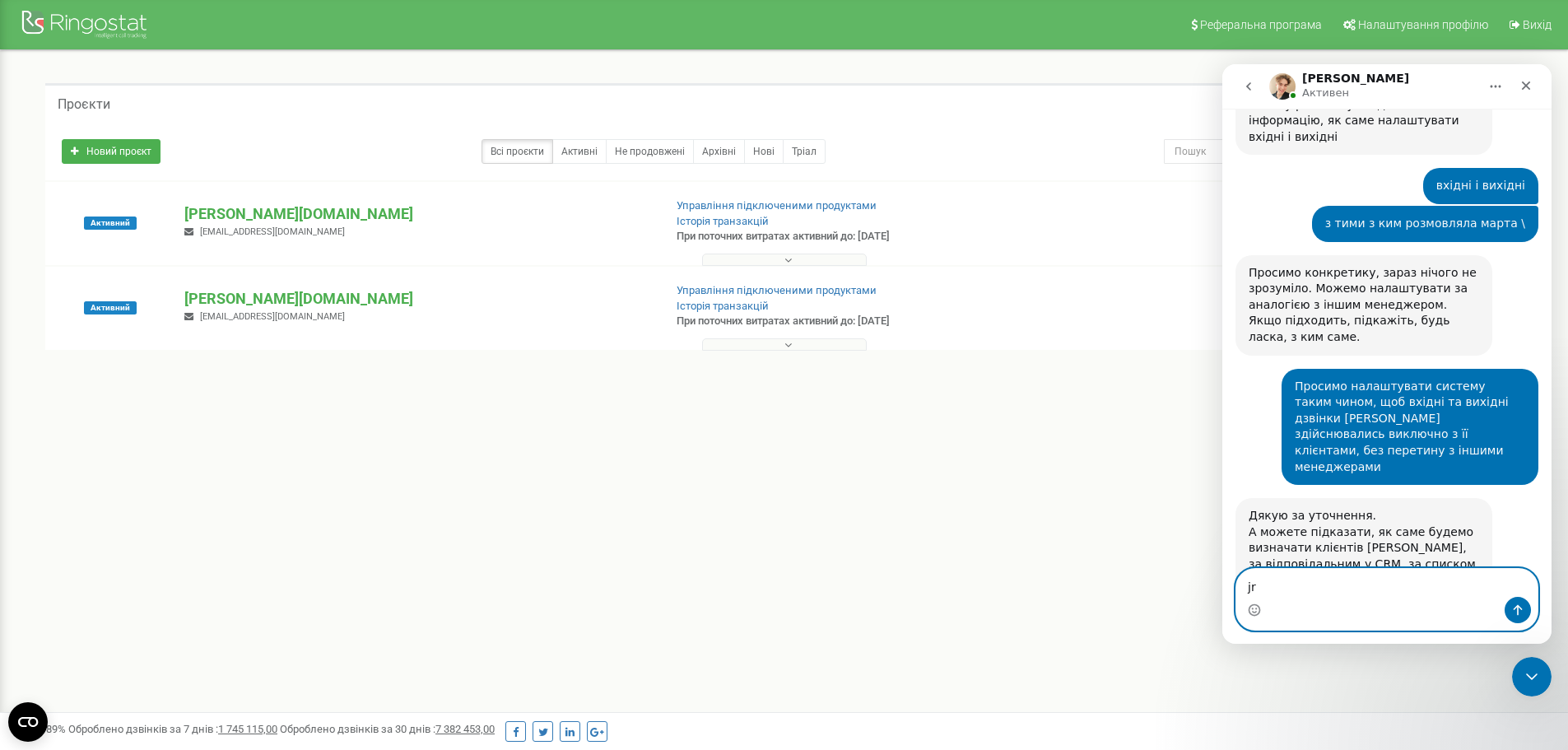
type textarea "j"
type textarea "ok"
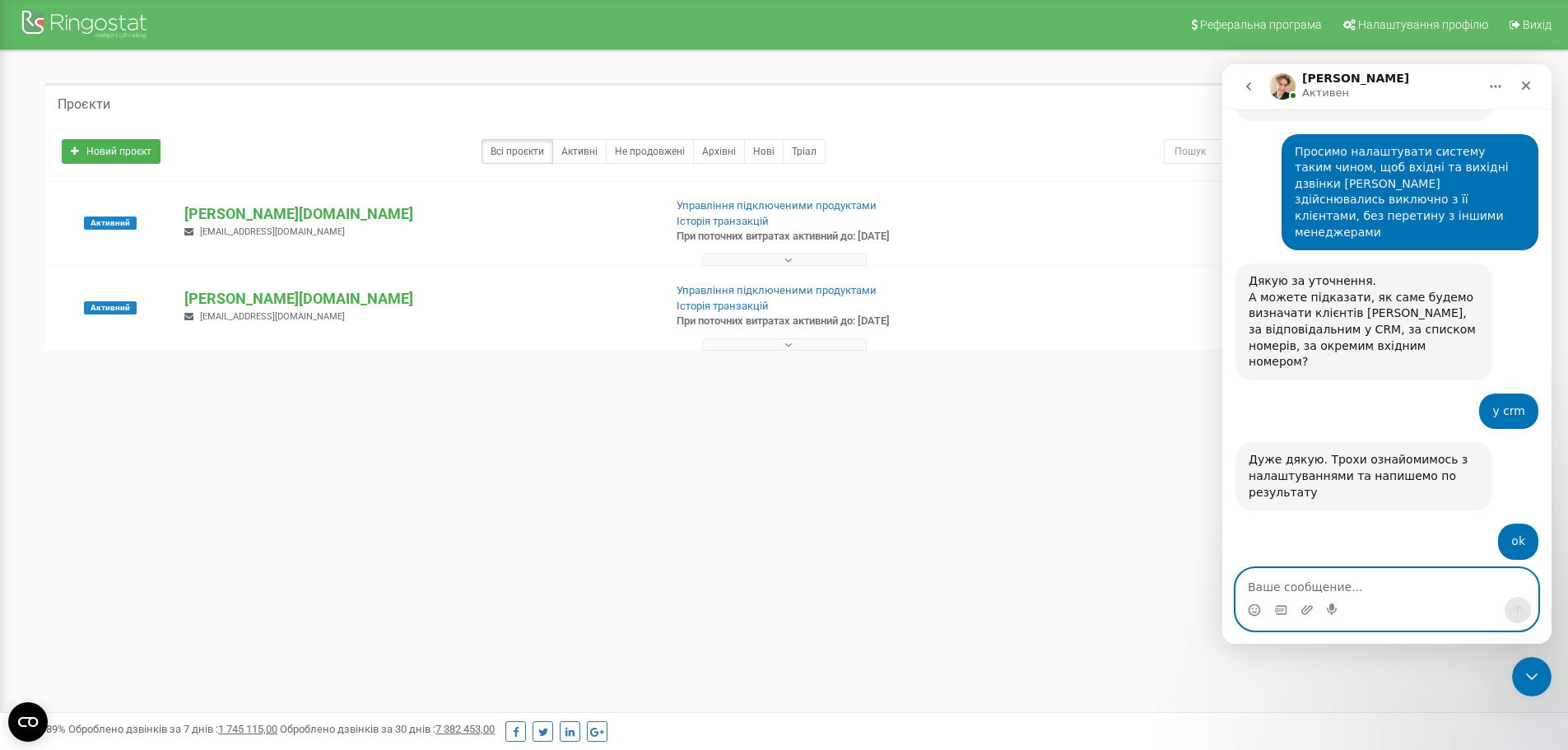
scroll to position [1666, 0]
